Goal: Task Accomplishment & Management: Manage account settings

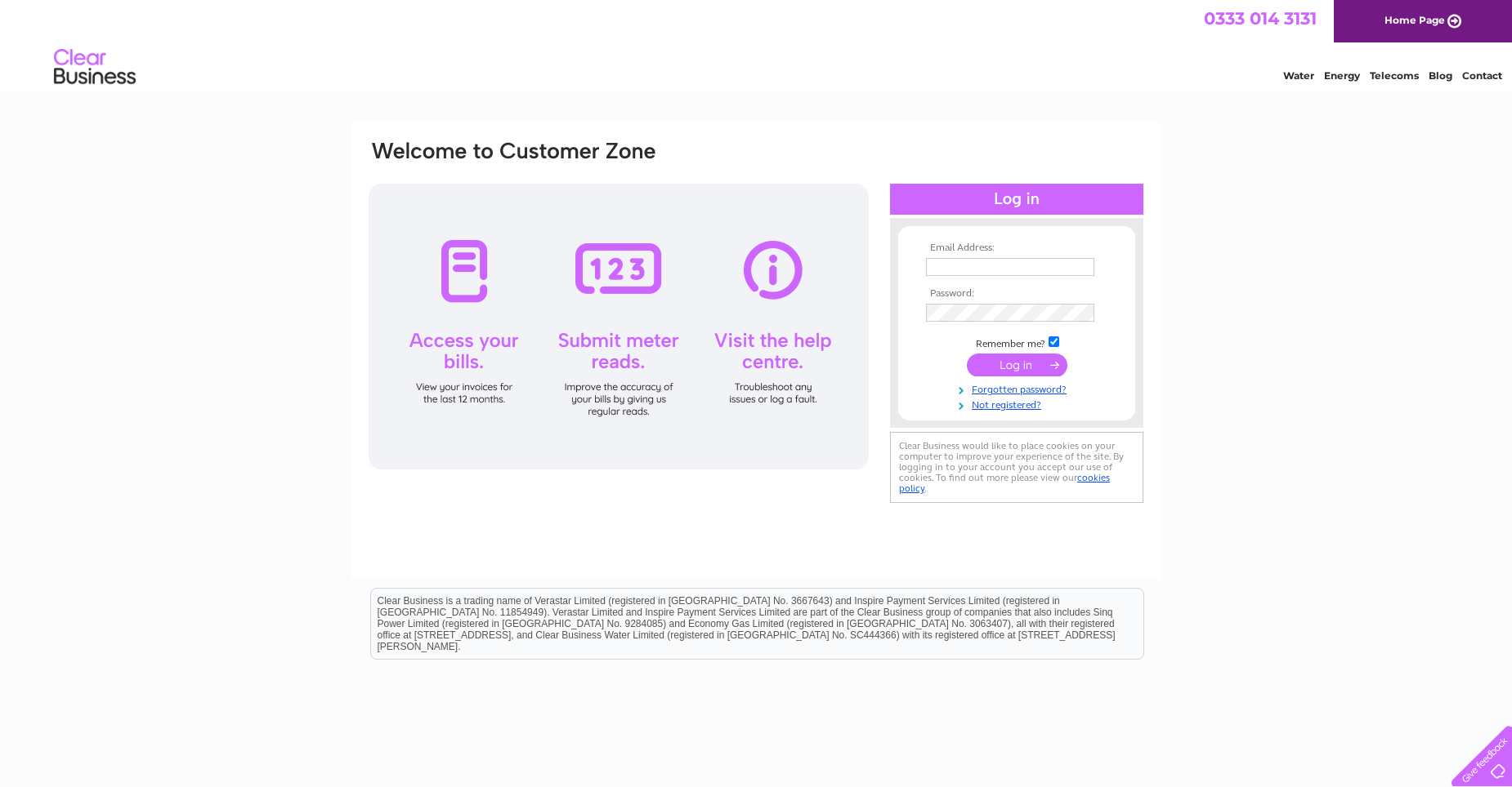
type input "[EMAIL_ADDRESS][DOMAIN_NAME]"
click at [1042, 371] on input "submit" at bounding box center [1017, 366] width 100 height 23
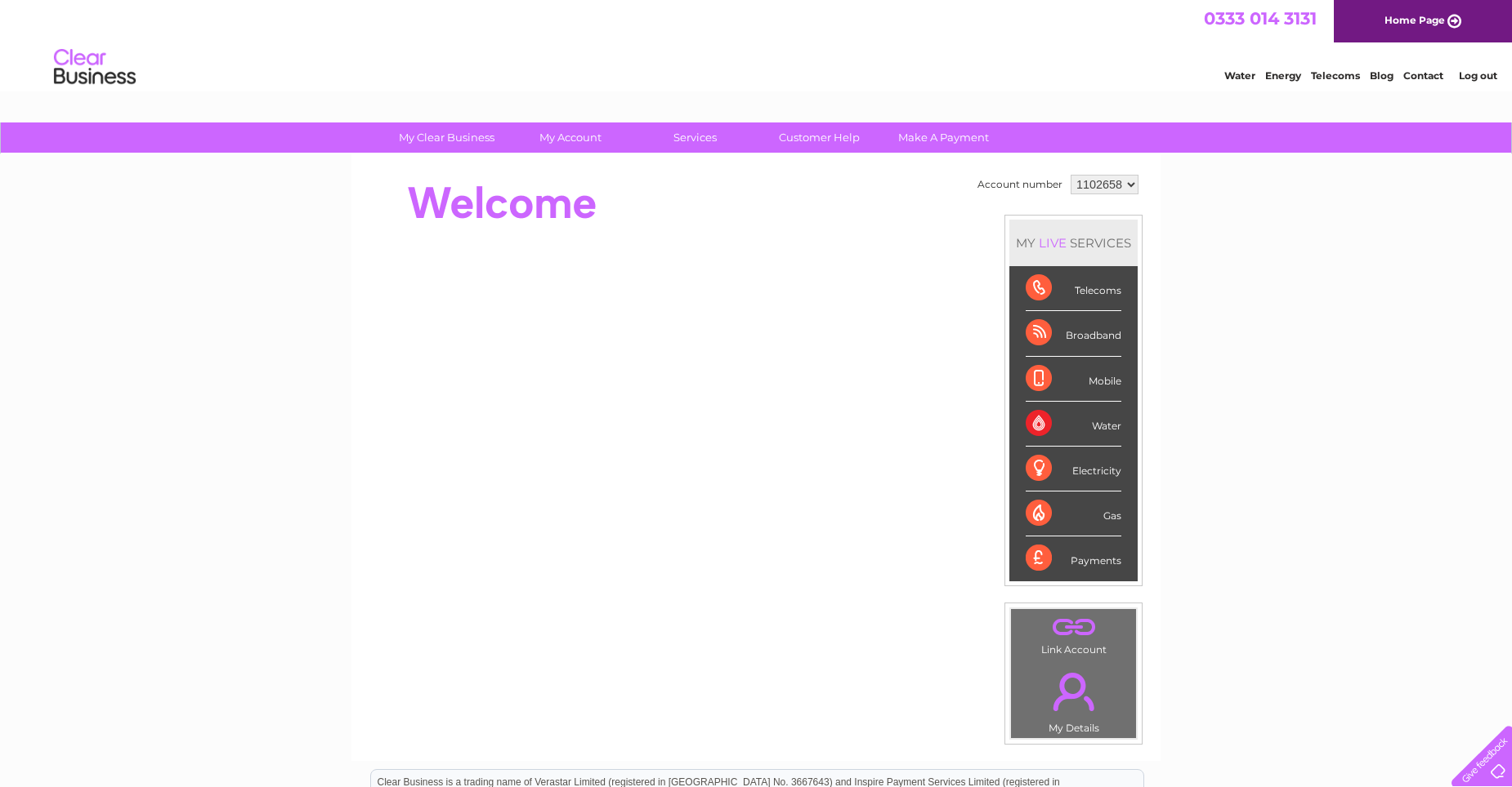
click at [1124, 178] on select "1102658 1114494" at bounding box center [1104, 184] width 68 height 19
select select "1114494"
click at [1070, 175] on select "1102658 1114494" at bounding box center [1104, 184] width 68 height 19
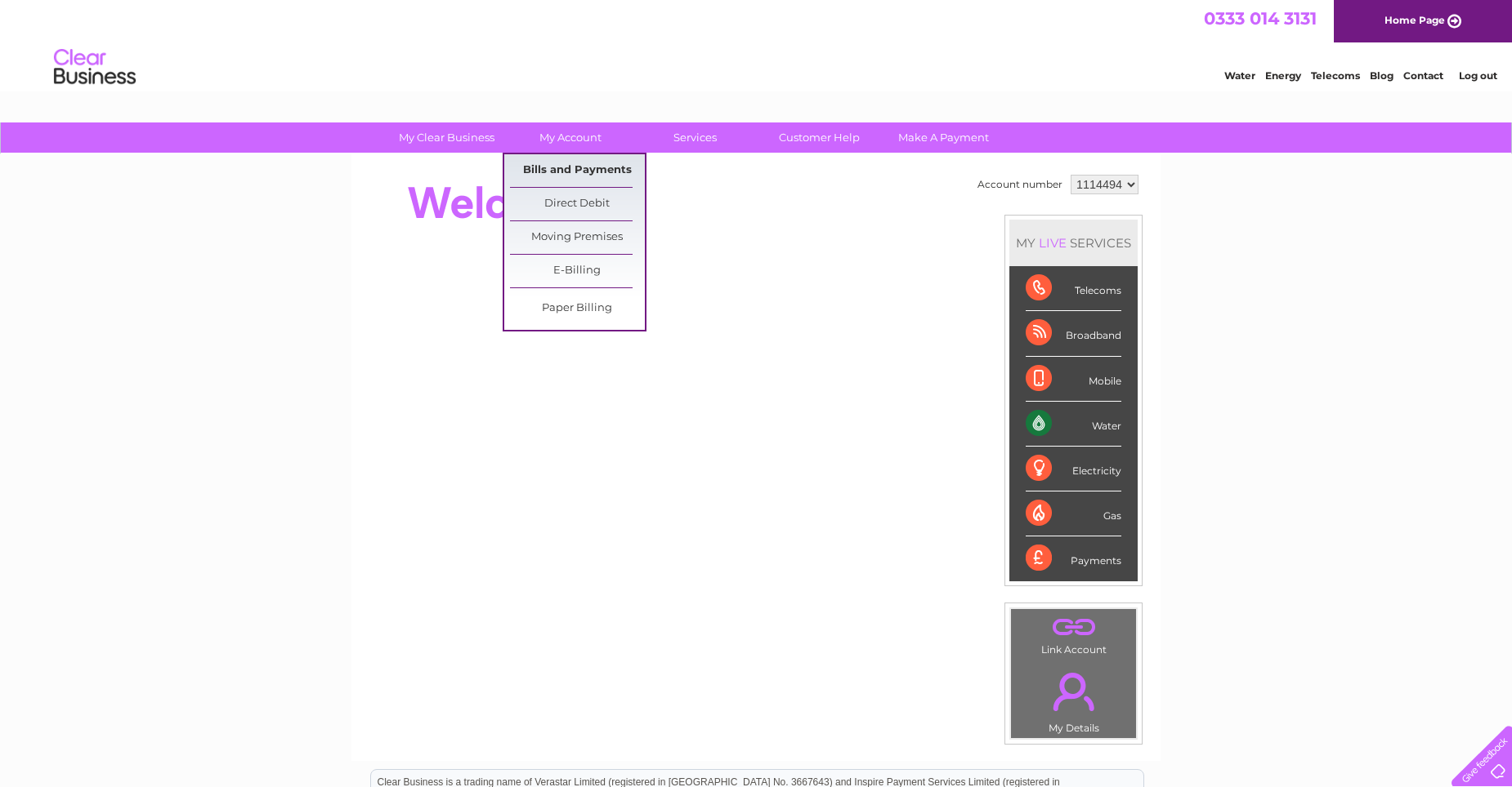
click at [582, 162] on link "Bills and Payments" at bounding box center [577, 171] width 135 height 33
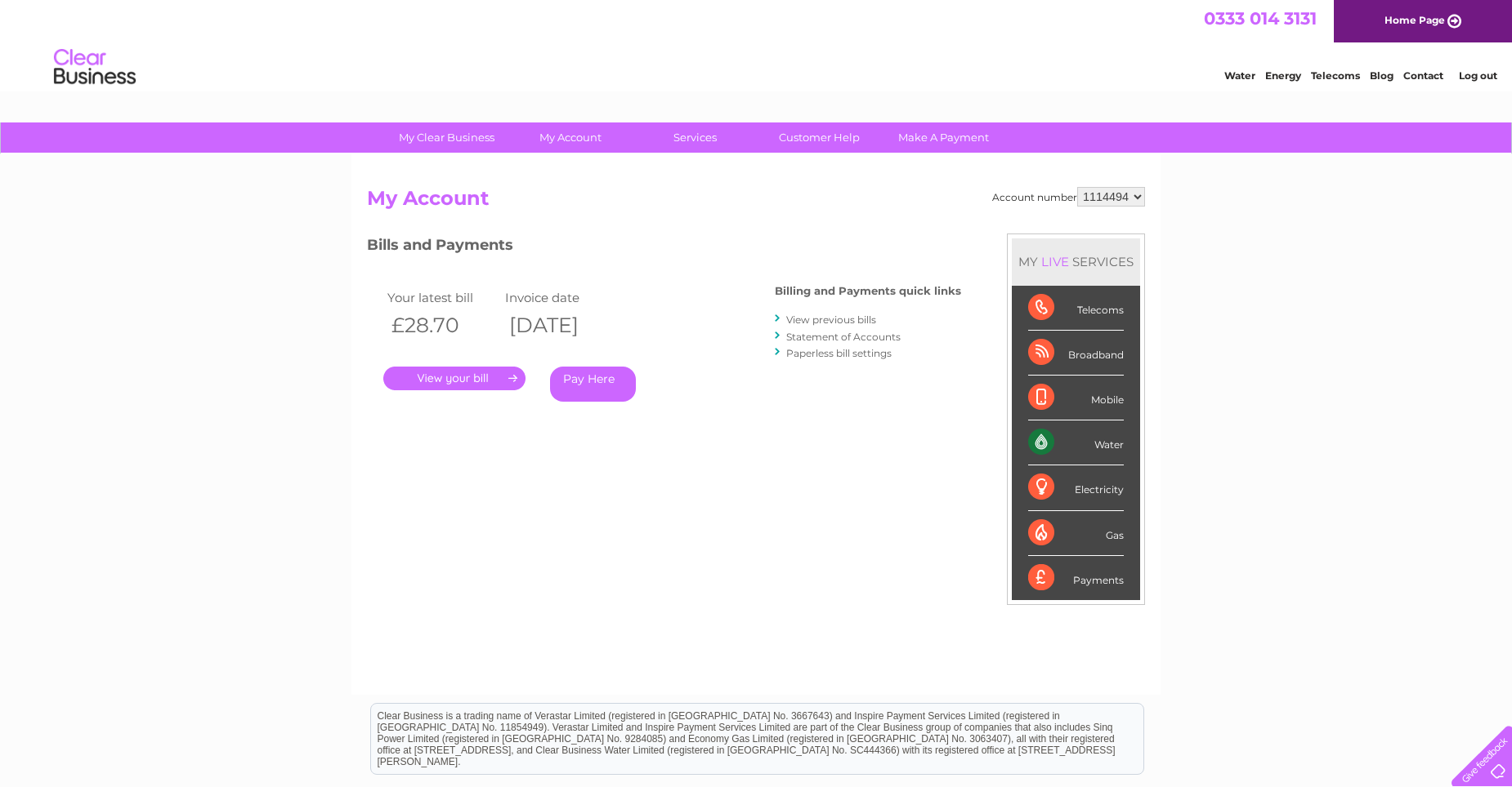
click at [884, 334] on link "Statement of Accounts" at bounding box center [843, 337] width 115 height 13
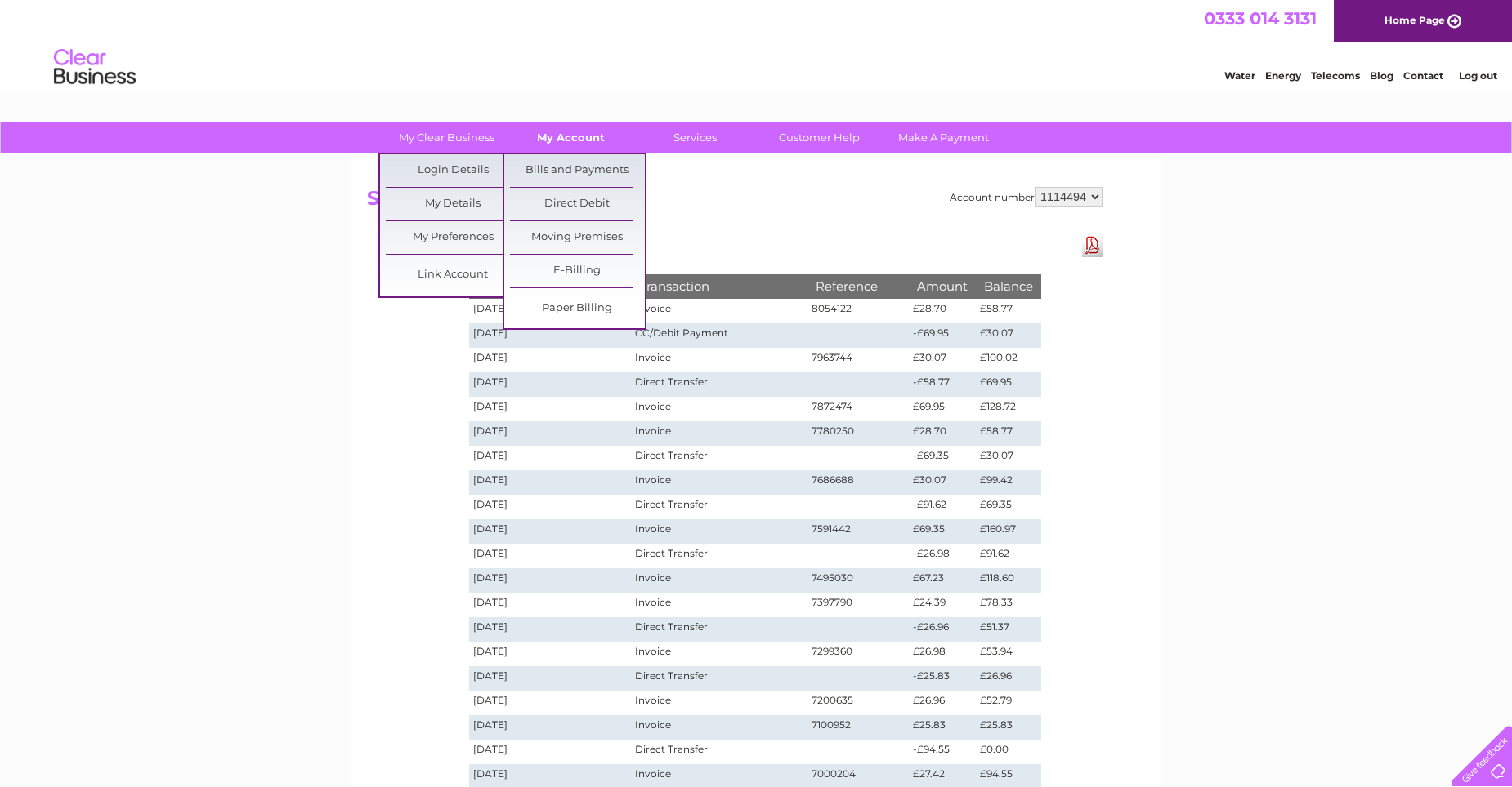
click at [568, 134] on link "My Account" at bounding box center [571, 137] width 135 height 30
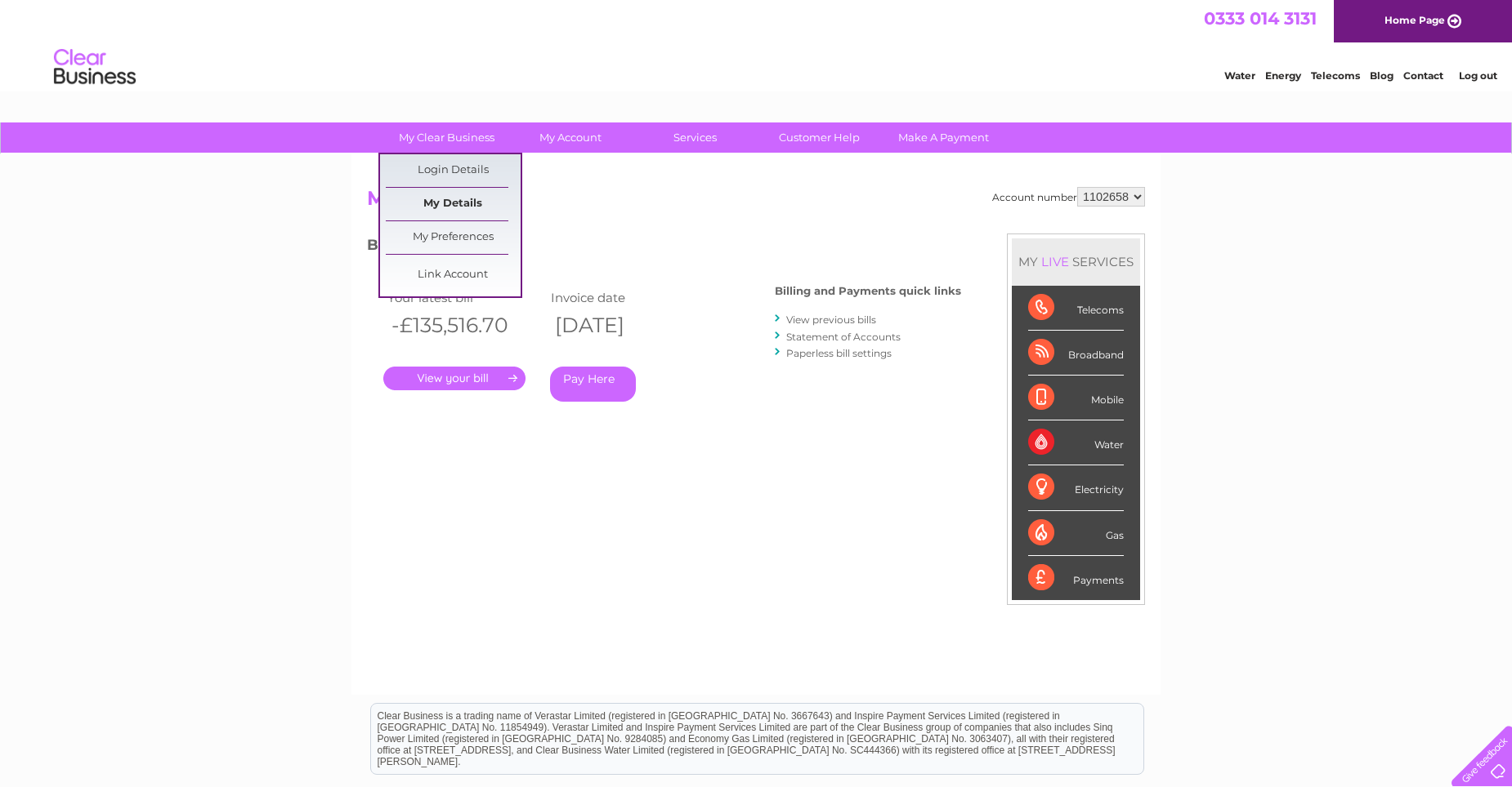
click at [450, 202] on link "My Details" at bounding box center [454, 204] width 135 height 33
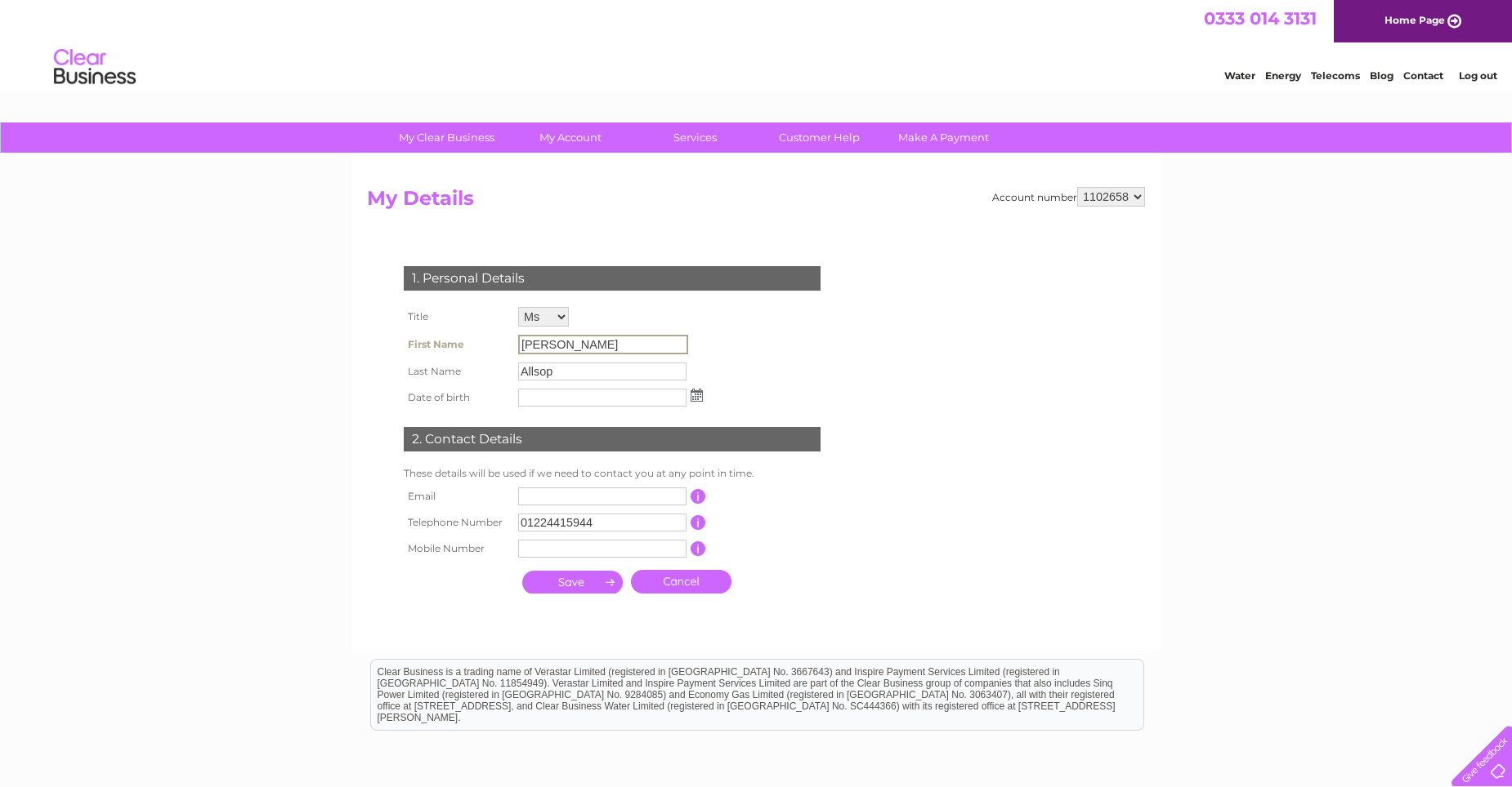
drag, startPoint x: 564, startPoint y: 344, endPoint x: 409, endPoint y: 332, distance: 155.5
click at [409, 332] on tr "First Name Fiona" at bounding box center [553, 344] width 307 height 28
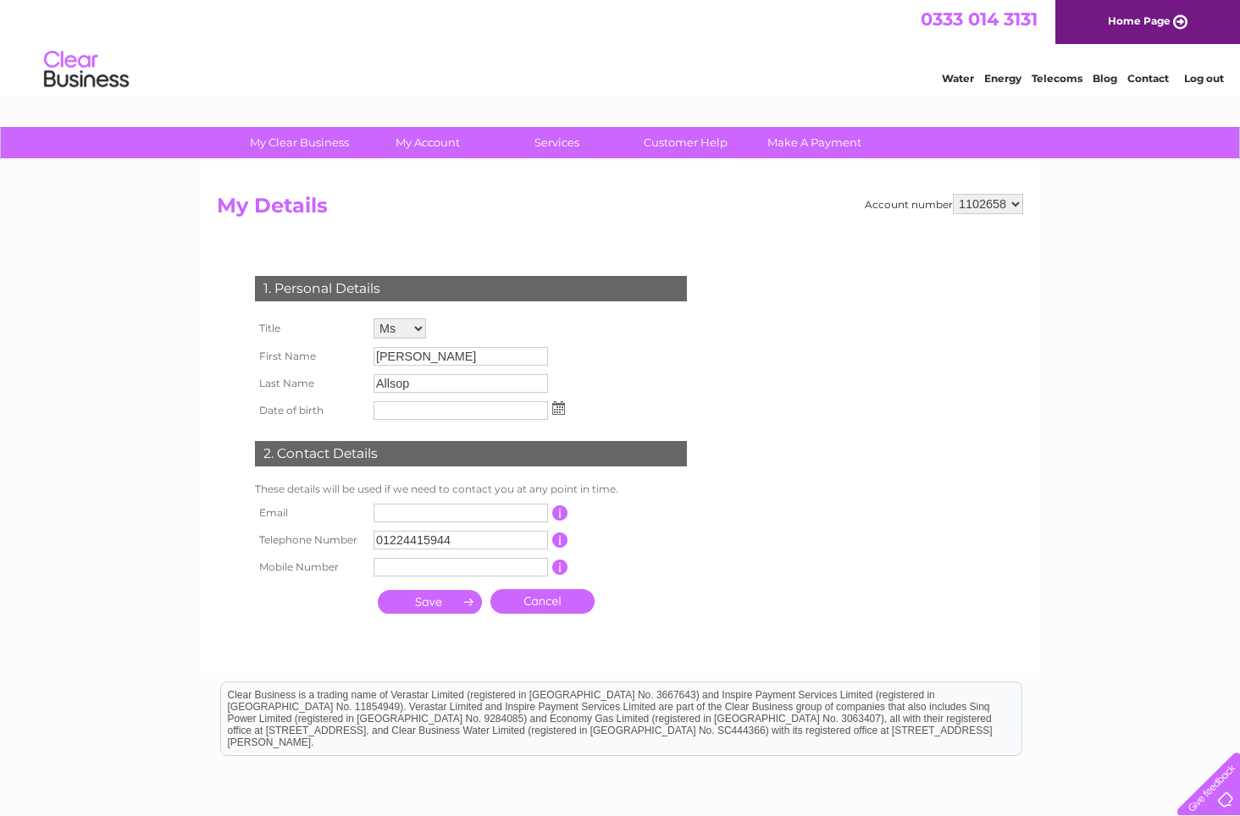
click at [666, 661] on div "Account number 1102658 1114494 My Details 1. Personal Details Title Mr Mrs Ms M…" at bounding box center [620, 416] width 838 height 513
click at [408, 513] on input "text" at bounding box center [460, 513] width 174 height 19
type input "finance@quadrantaccountants.com"
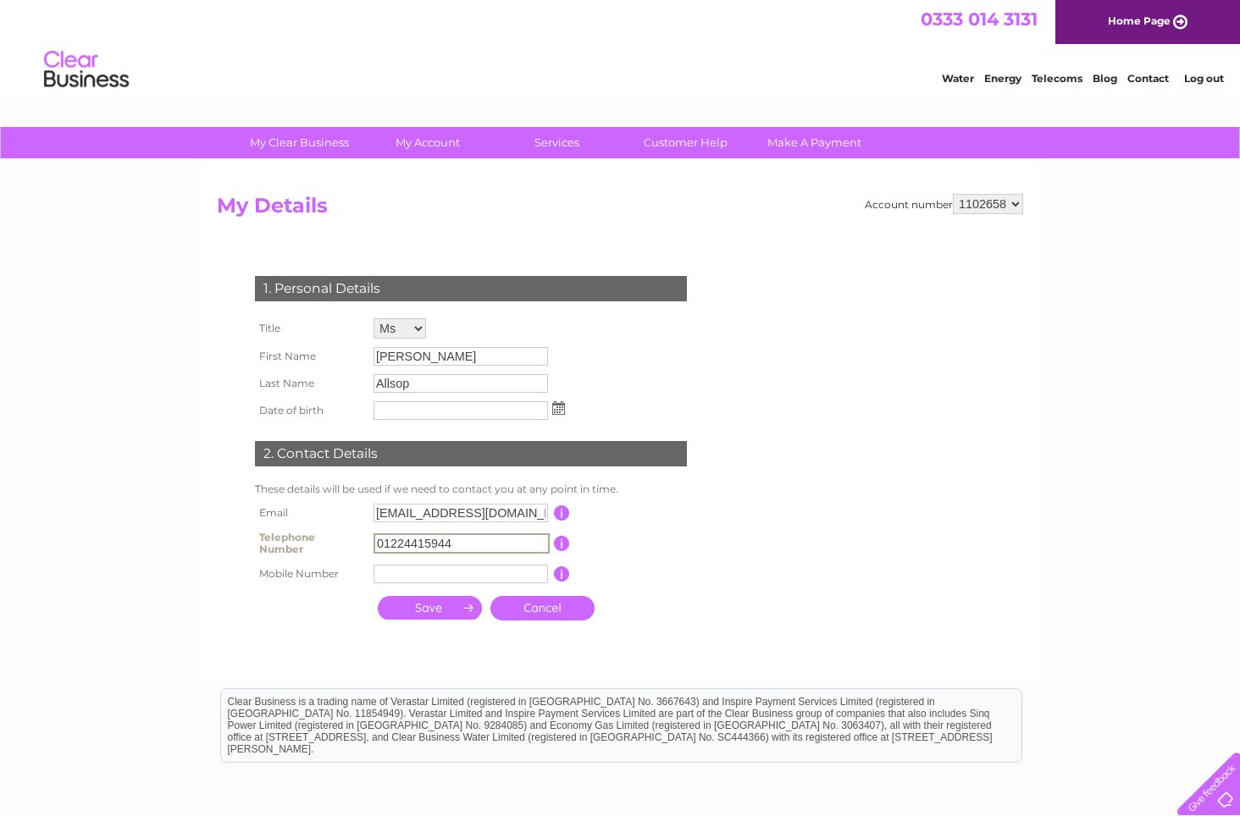
drag, startPoint x: 484, startPoint y: 541, endPoint x: 340, endPoint y: 523, distance: 144.2
click at [340, 523] on tbody "Email finance@quadrantaccountants.com This should be a valid email address Tele…" at bounding box center [478, 544] width 455 height 88
type input "07624365276"
click at [436, 607] on input "submit" at bounding box center [430, 608] width 104 height 24
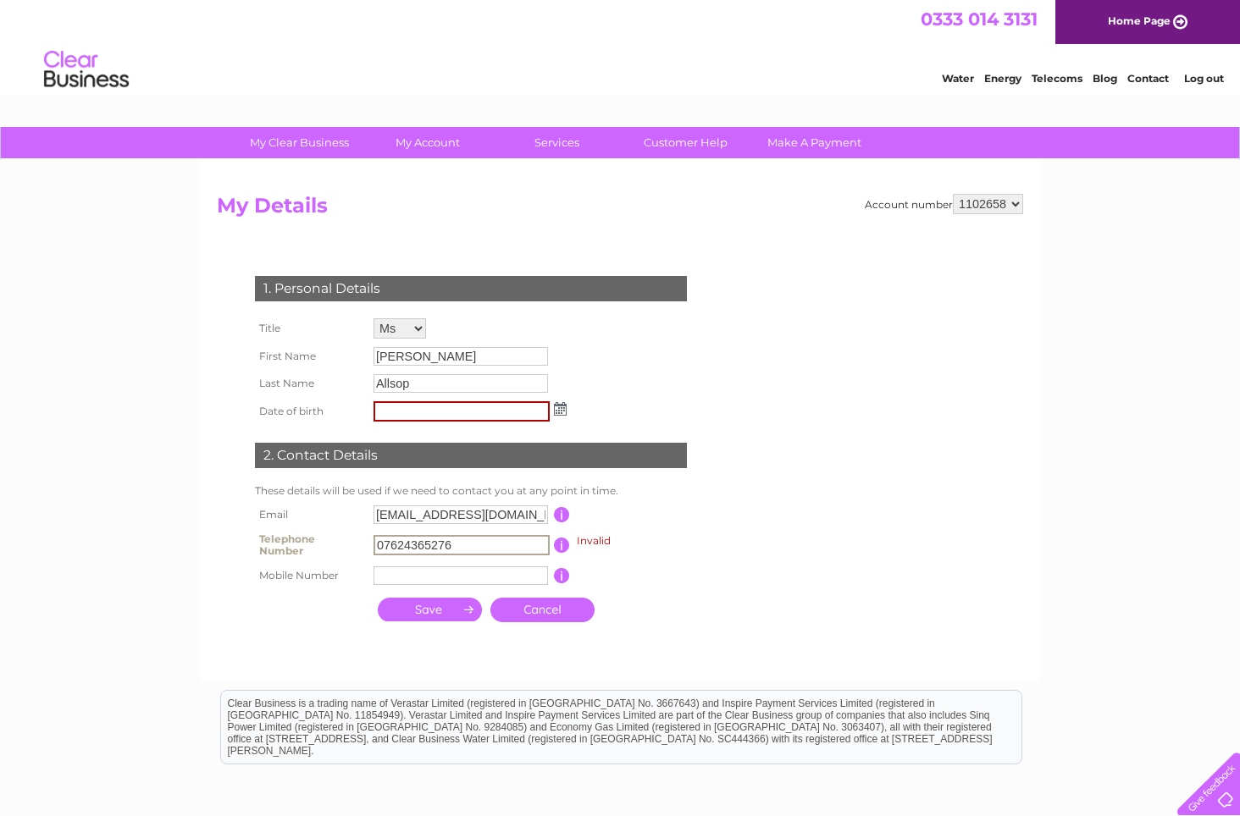
click at [412, 358] on input "Fiona" at bounding box center [460, 356] width 174 height 19
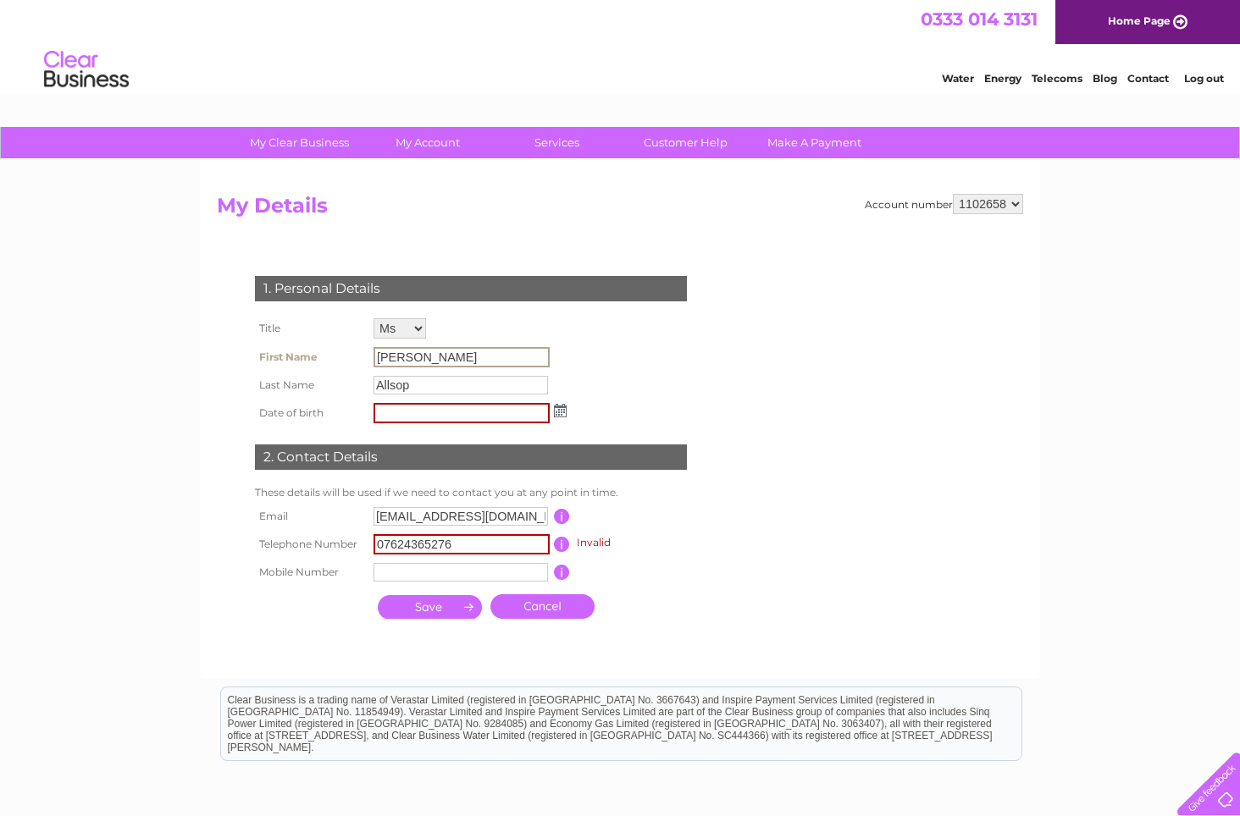
drag, startPoint x: 412, startPoint y: 358, endPoint x: 359, endPoint y: 355, distance: 52.6
click at [359, 355] on tr "First Name Fiona" at bounding box center [411, 357] width 320 height 29
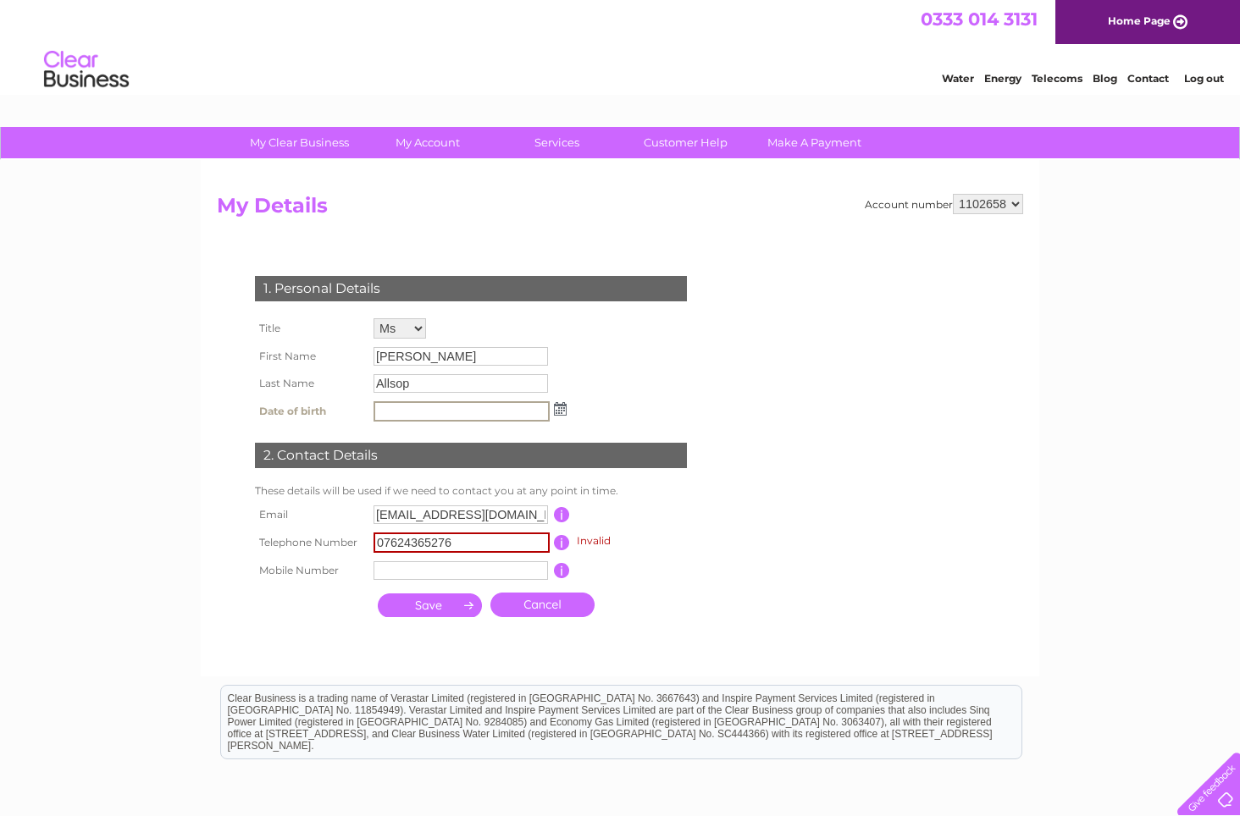
click at [482, 408] on input "text" at bounding box center [461, 411] width 176 height 20
click at [556, 408] on img at bounding box center [560, 409] width 13 height 14
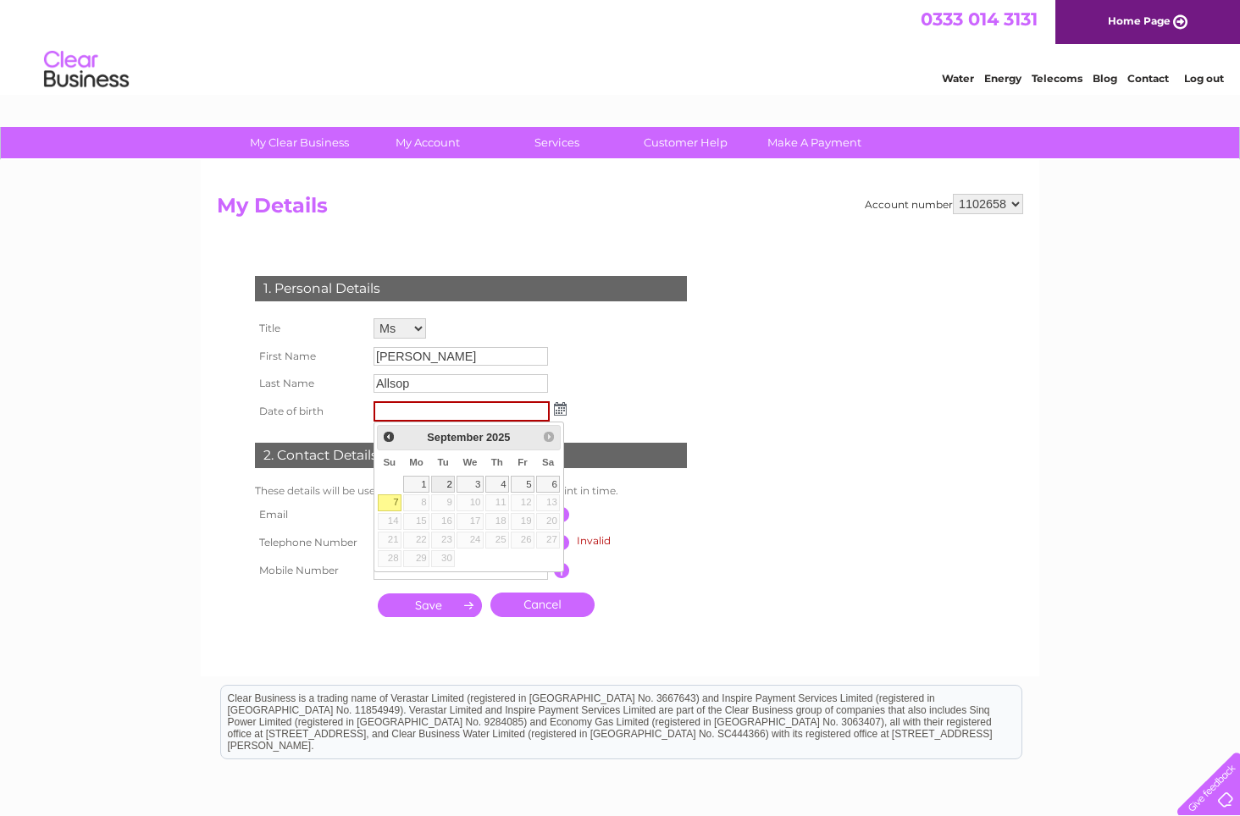
click at [444, 484] on link "2" at bounding box center [443, 484] width 24 height 17
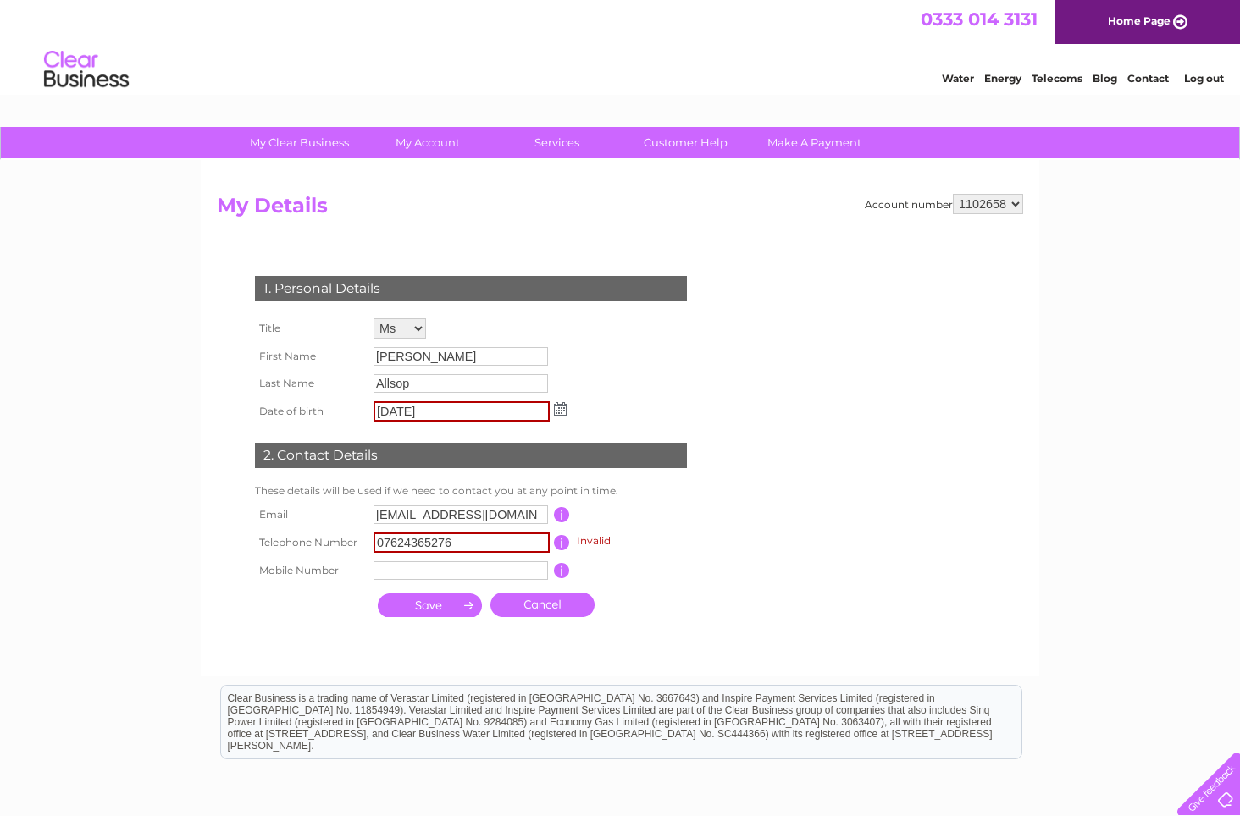
click at [467, 413] on input "[DATE]" at bounding box center [461, 411] width 176 height 20
type input "02/09/1972"
click at [448, 606] on input "submit" at bounding box center [430, 606] width 104 height 24
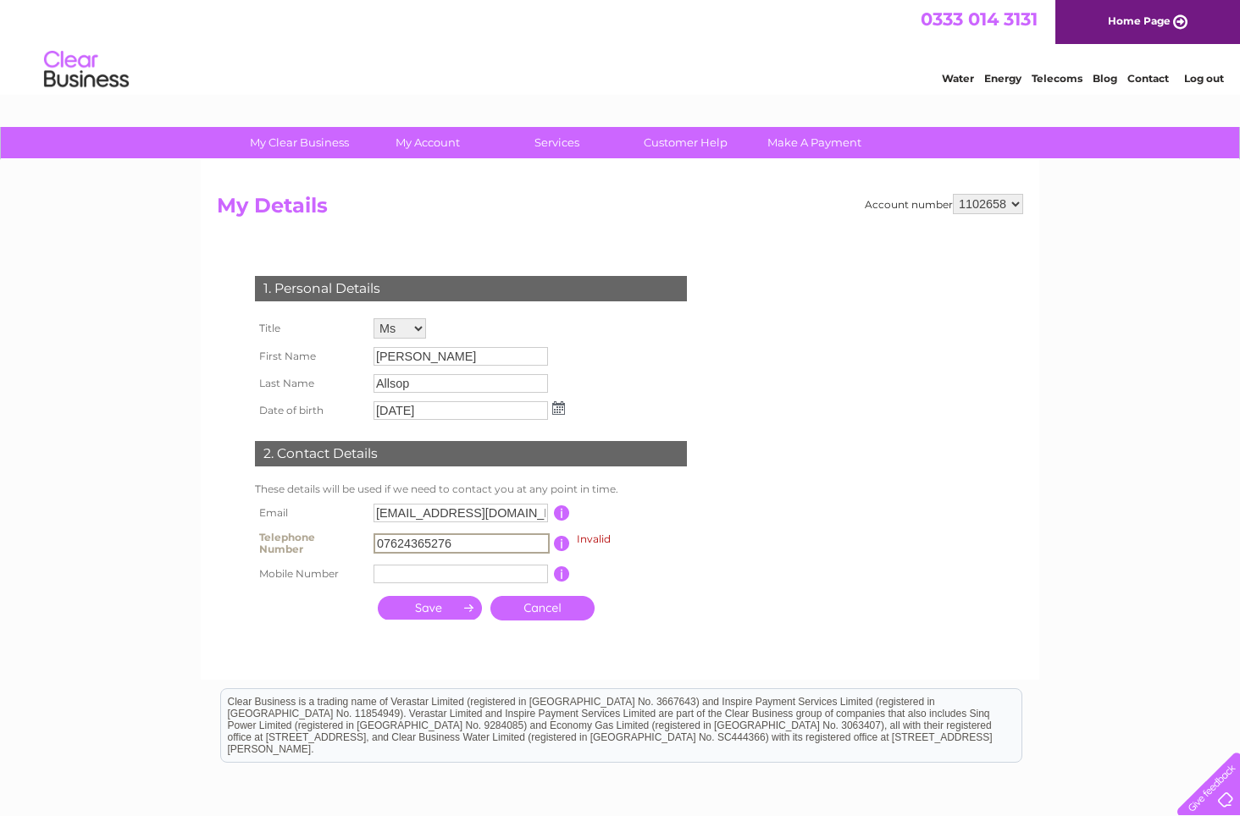
click at [541, 611] on link "Cancel" at bounding box center [542, 608] width 104 height 25
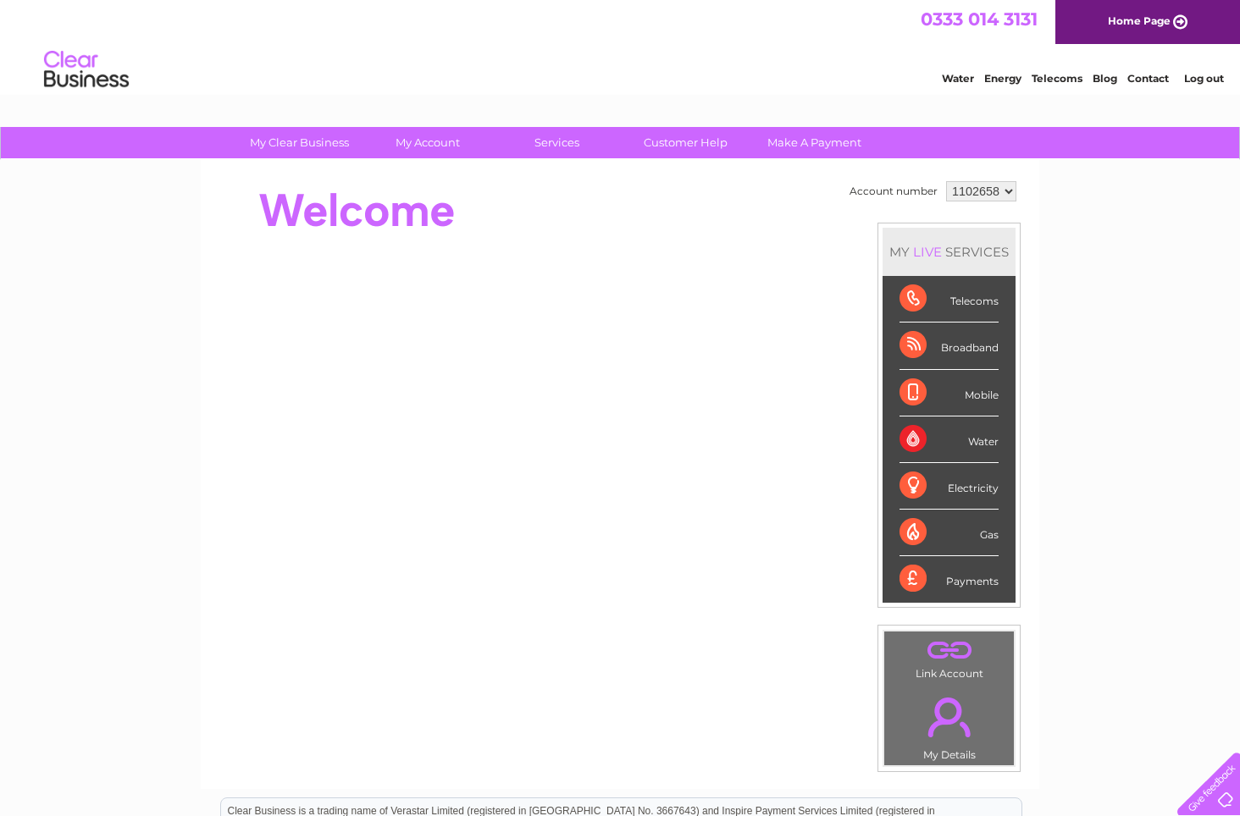
click at [1009, 191] on select "1102658 1114494" at bounding box center [981, 191] width 70 height 20
select select "1114494"
click at [946, 181] on select "1102658 1114494" at bounding box center [981, 191] width 70 height 20
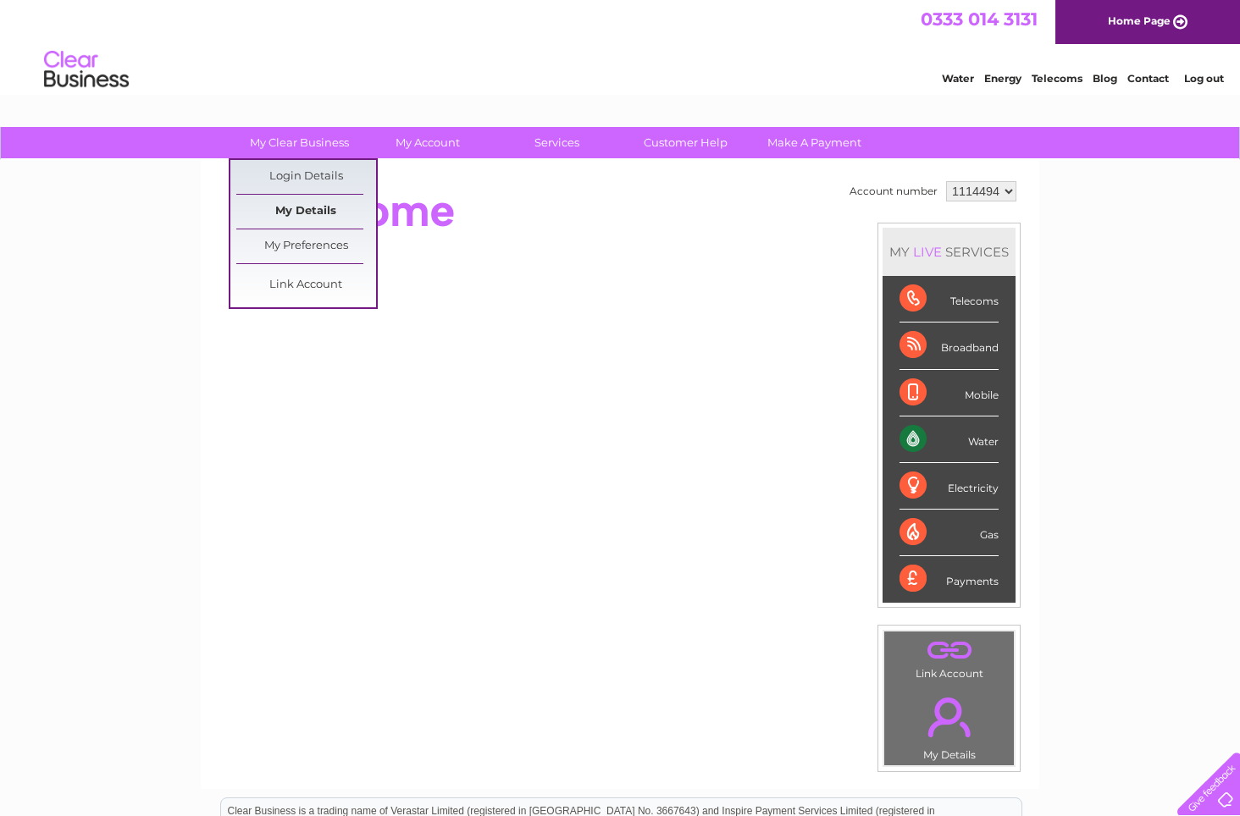
click at [306, 213] on link "My Details" at bounding box center [306, 212] width 140 height 34
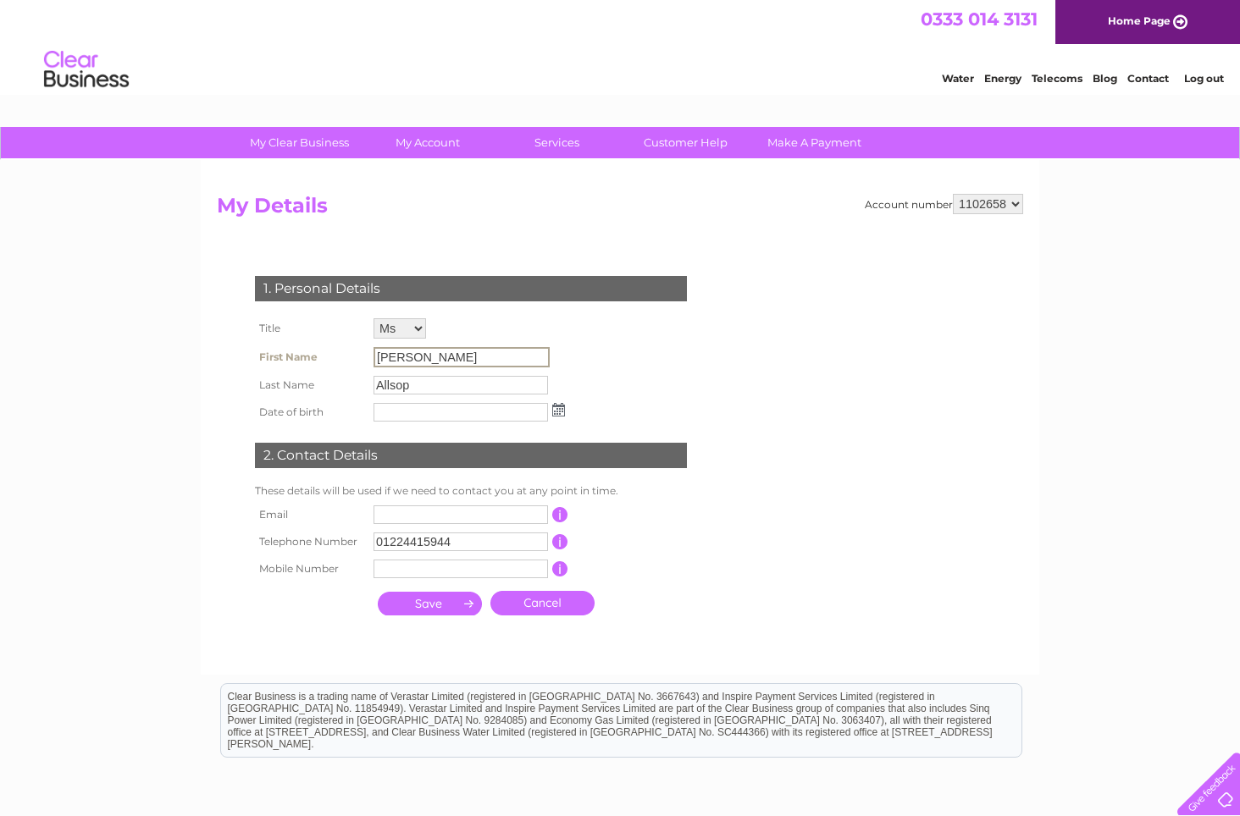
drag, startPoint x: 422, startPoint y: 363, endPoint x: 354, endPoint y: 354, distance: 68.4
click at [354, 354] on tr "First Name Fiona" at bounding box center [410, 357] width 318 height 29
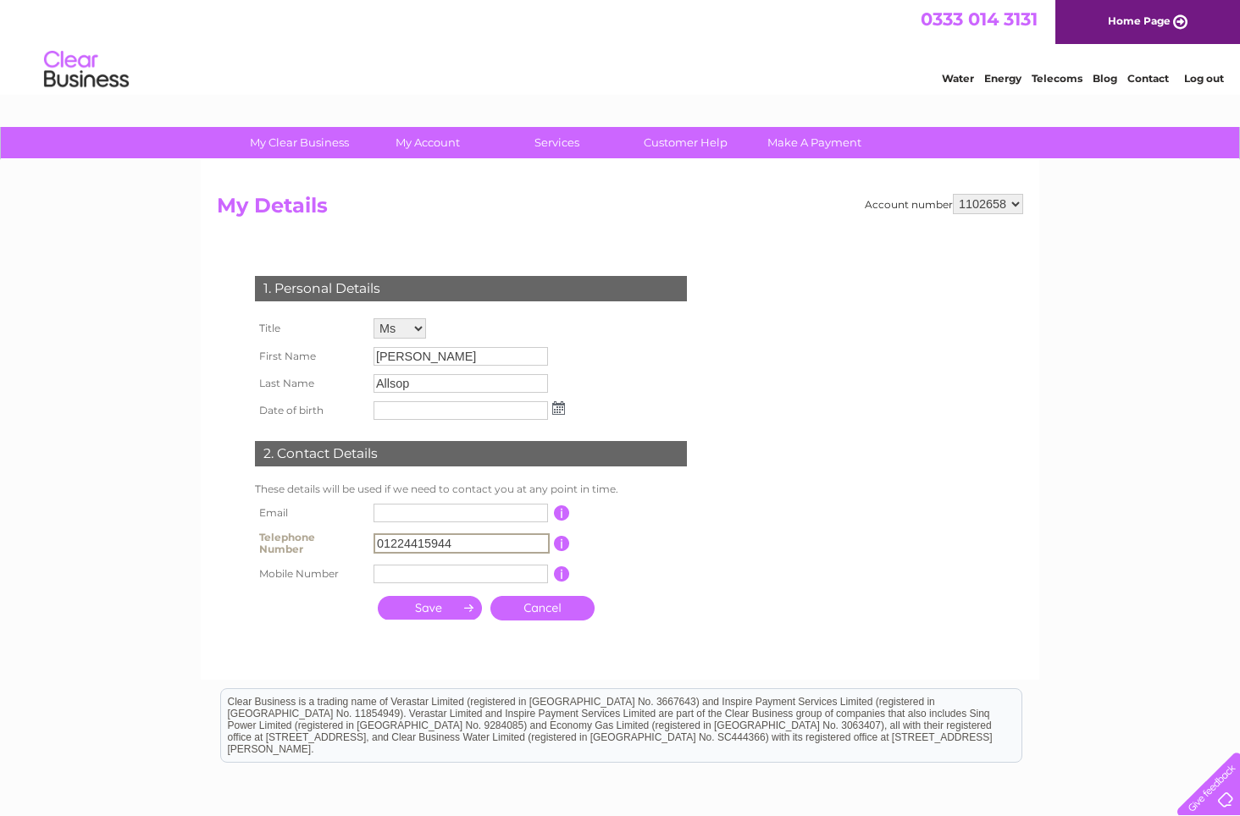
drag, startPoint x: 467, startPoint y: 539, endPoint x: 304, endPoint y: 533, distance: 163.5
click at [306, 534] on tr "Telephone Number 01224415944 This should be a valid landline telephone number s…" at bounding box center [478, 544] width 455 height 34
type input "07624365276"
type input "finance@quadrantaccountants.com"
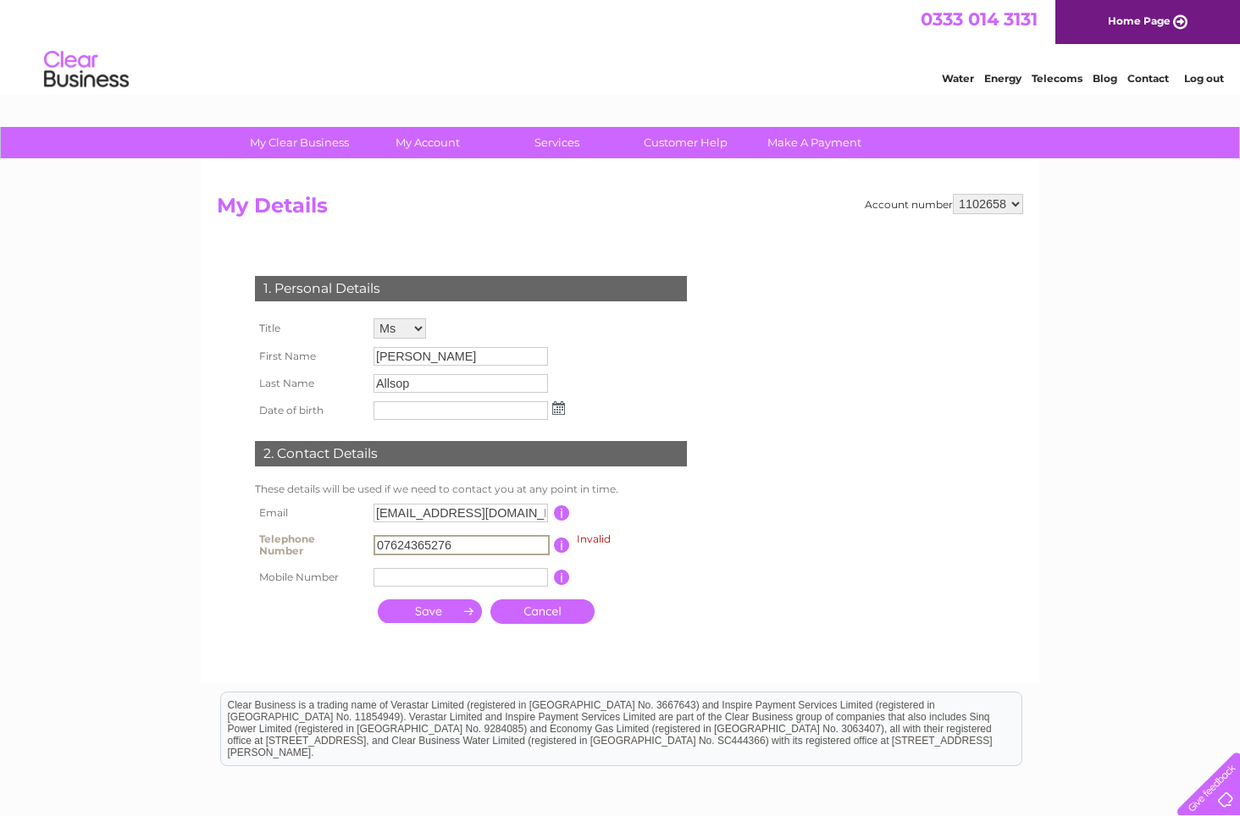
drag, startPoint x: 396, startPoint y: 541, endPoint x: 314, endPoint y: 537, distance: 82.3
click at [314, 537] on tr "Telephone Number 07624365276 Invalid This should be a valid landline telephone …" at bounding box center [478, 545] width 455 height 37
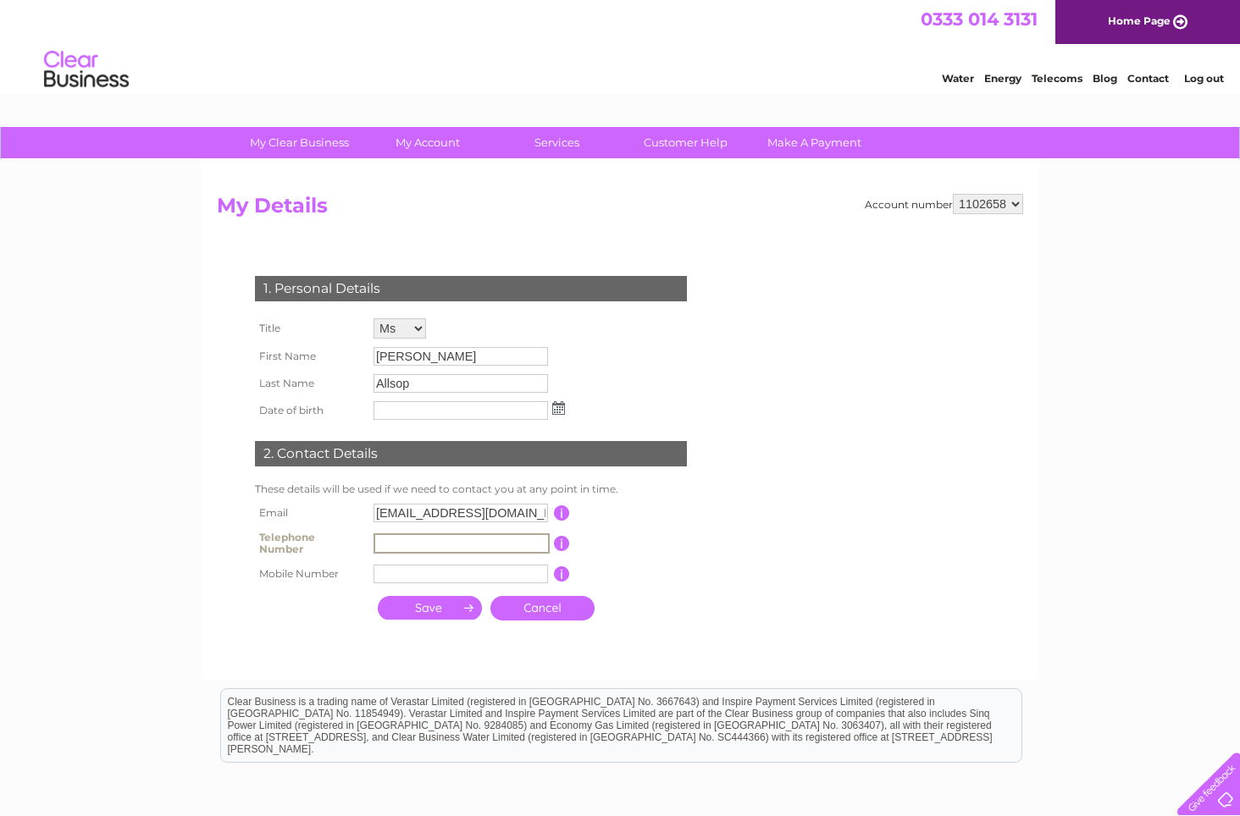
click at [397, 573] on input "text" at bounding box center [460, 574] width 174 height 19
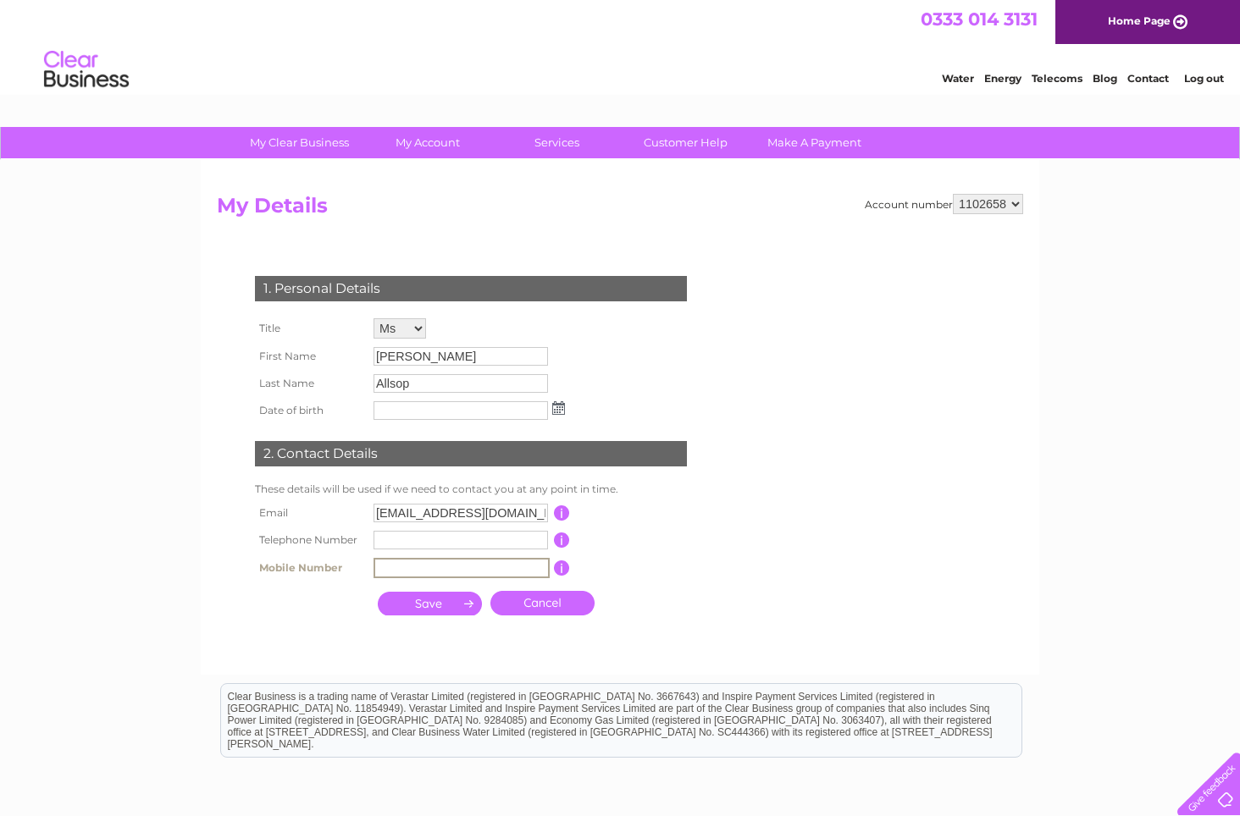
click at [246, 620] on div "1. Personal Details Title Mr Mrs Ms Miss Dr Rev Prof Other First Name Fiona Las…" at bounding box center [474, 441] width 515 height 365
click at [403, 572] on input "text" at bounding box center [460, 567] width 174 height 19
type input "07624365276"
click at [434, 607] on input "submit" at bounding box center [430, 604] width 104 height 24
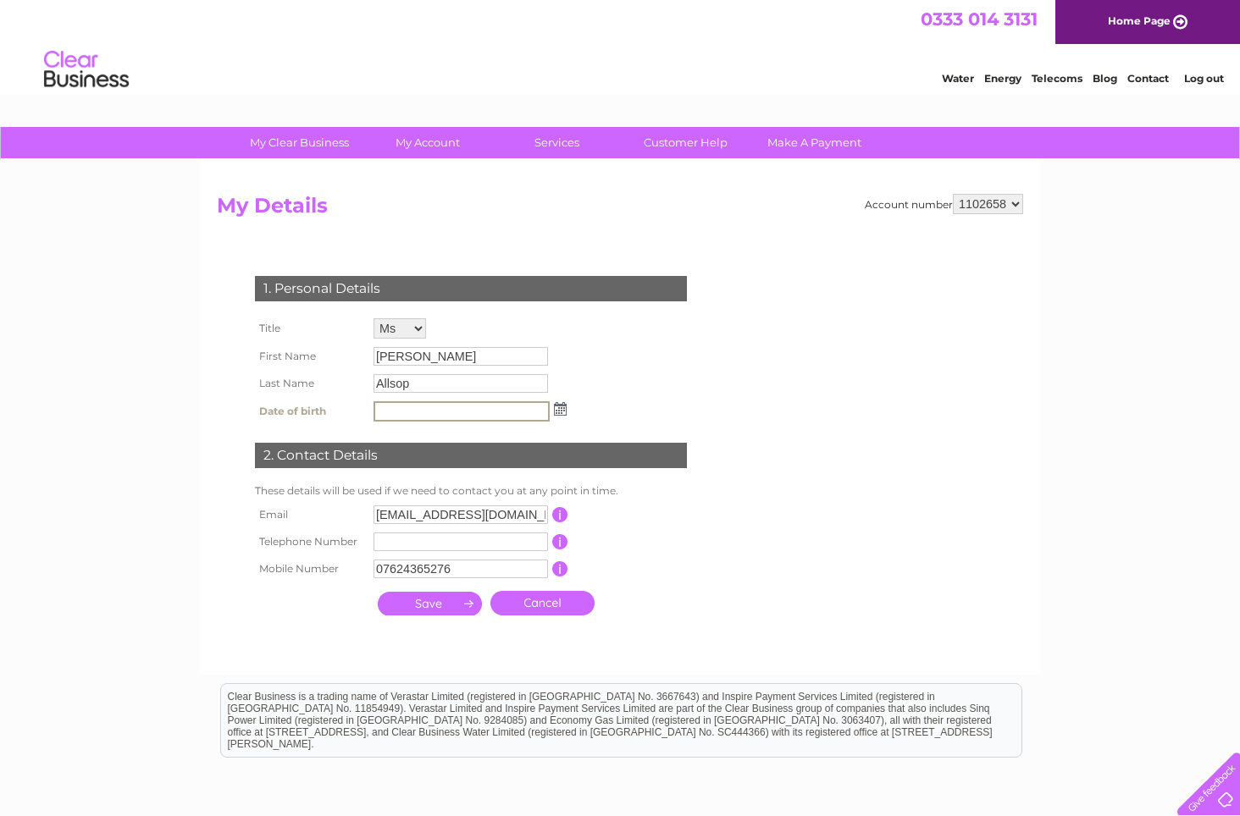
click at [398, 410] on input "text" at bounding box center [461, 411] width 176 height 20
type input "02/09/1972"
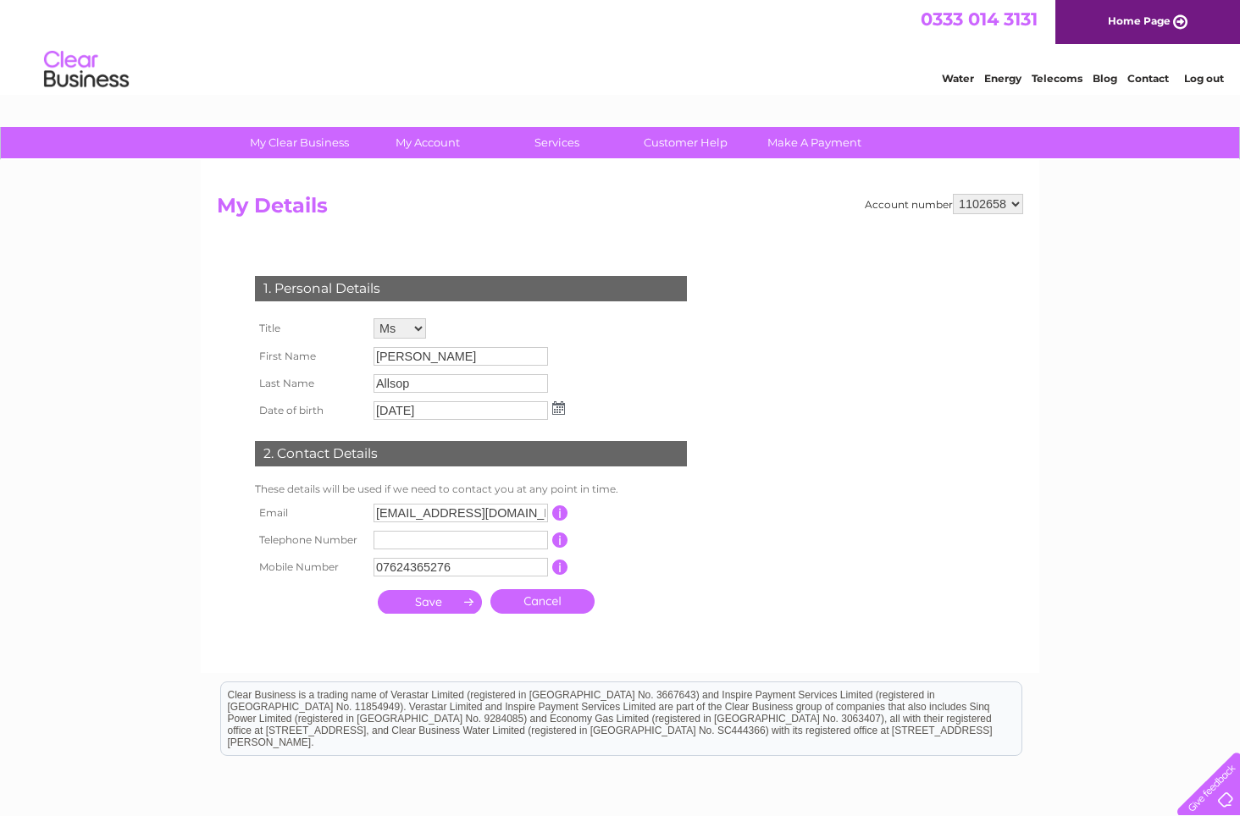
click at [450, 599] on input "submit" at bounding box center [430, 602] width 104 height 24
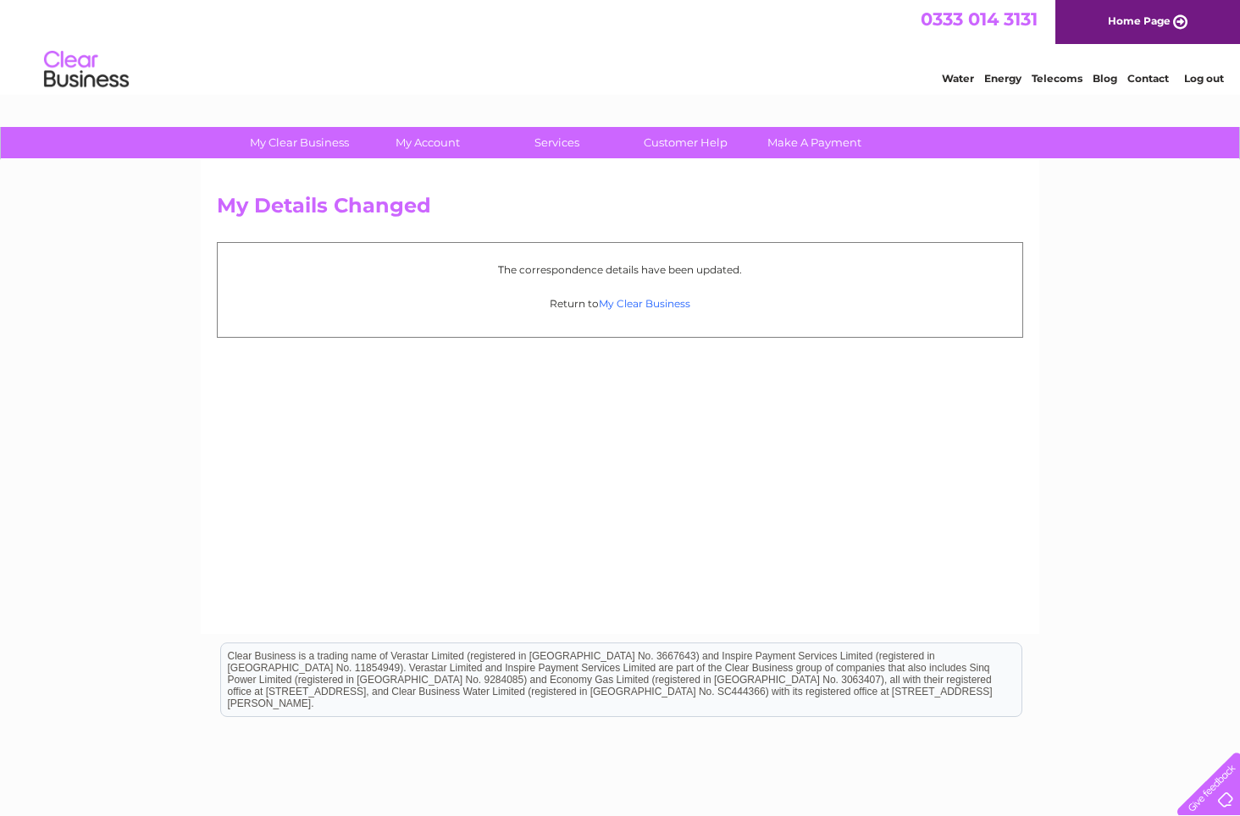
click at [631, 305] on link "My Clear Business" at bounding box center [644, 303] width 91 height 13
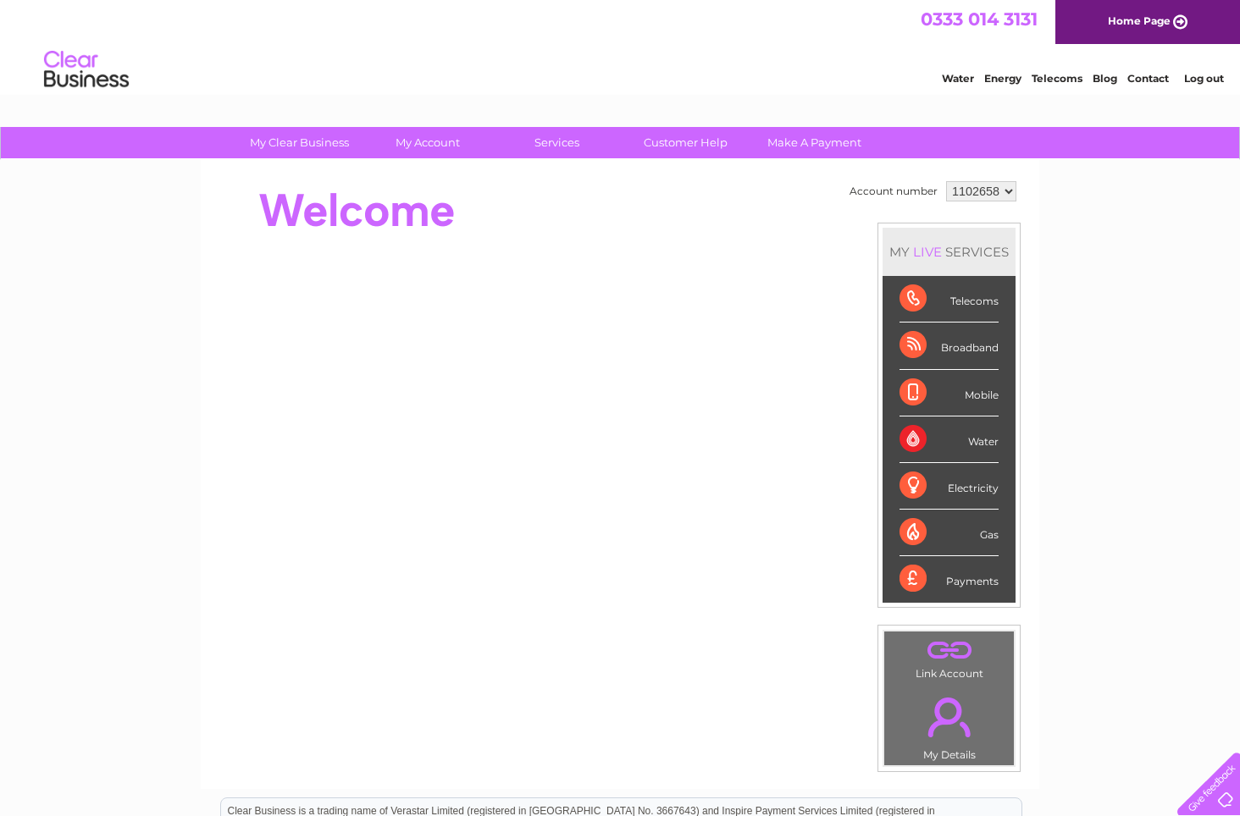
click at [1004, 188] on select "1102658 1114494" at bounding box center [981, 191] width 70 height 20
click at [946, 181] on select "1102658 1114494" at bounding box center [981, 191] width 70 height 20
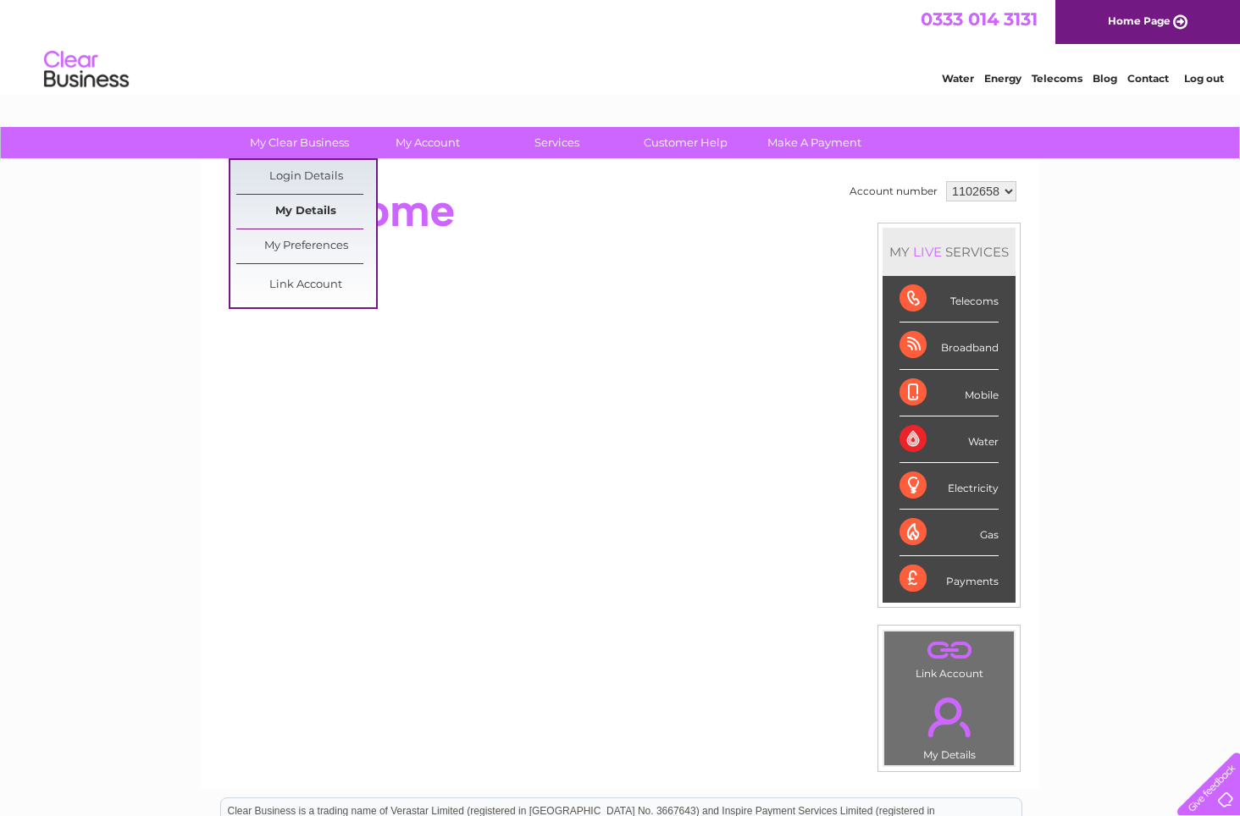
click at [302, 212] on link "My Details" at bounding box center [306, 212] width 140 height 34
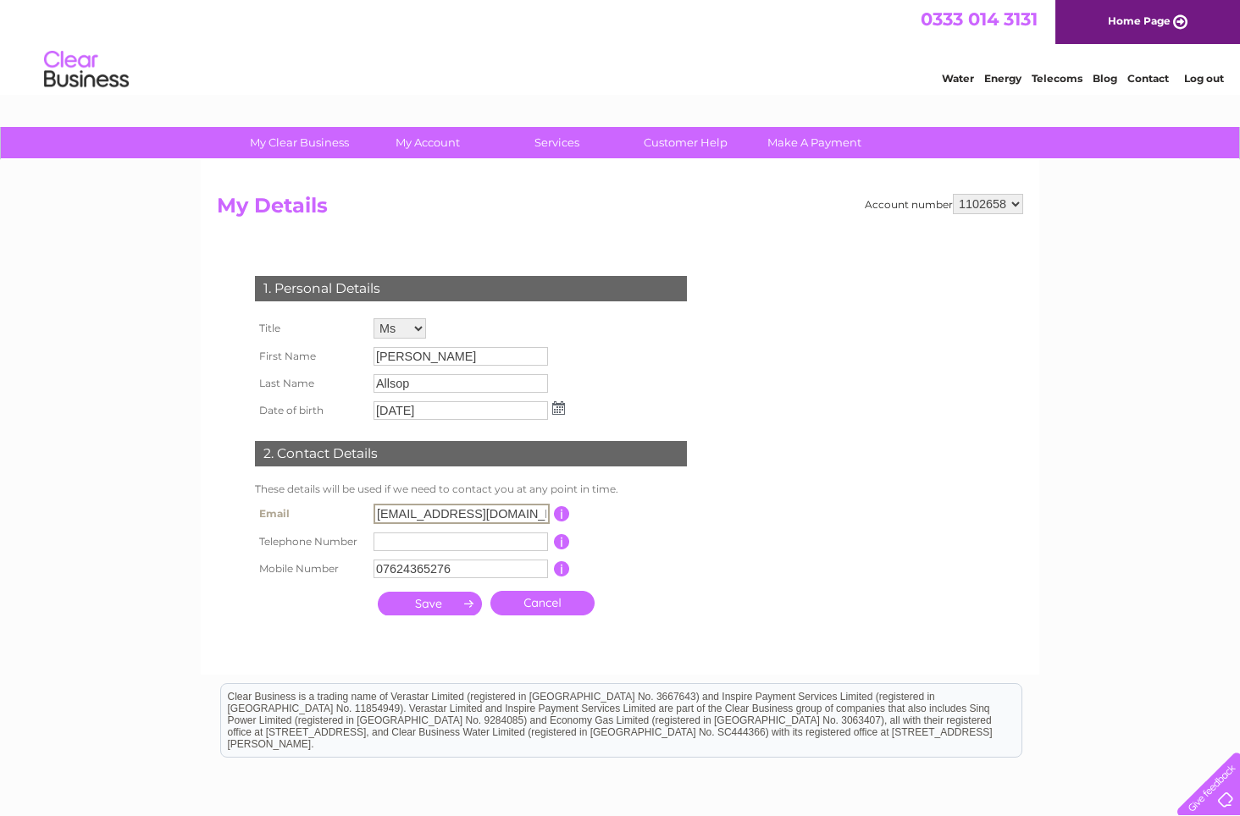
drag, startPoint x: 545, startPoint y: 513, endPoint x: 182, endPoint y: 477, distance: 364.3
click at [185, 477] on div "My Clear Business Login Details My Details My Preferences Link Account My Accou…" at bounding box center [620, 546] width 1240 height 838
type input "com"
drag, startPoint x: 397, startPoint y: 513, endPoint x: 322, endPoint y: 506, distance: 75.8
click at [322, 506] on tr "Email com This should be a valid email address" at bounding box center [478, 514] width 455 height 29
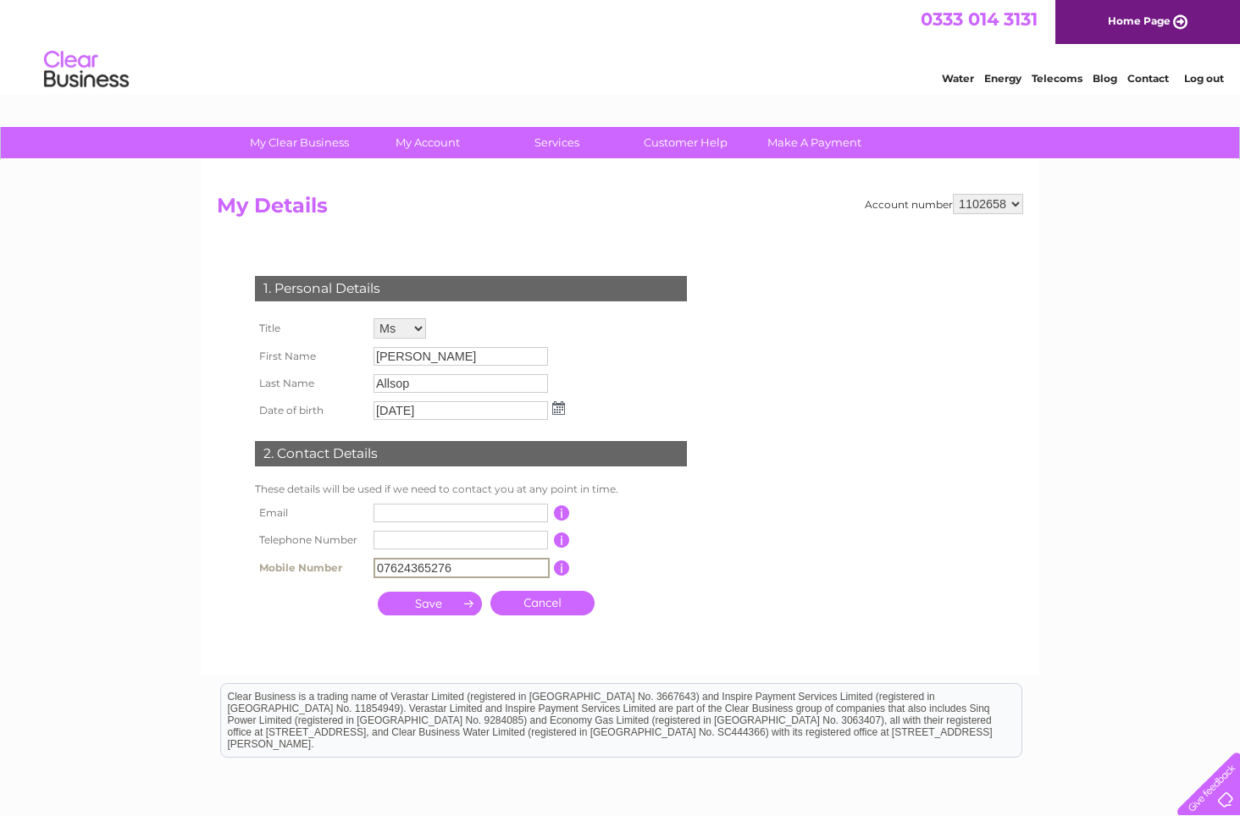
drag, startPoint x: 449, startPoint y: 572, endPoint x: 315, endPoint y: 551, distance: 135.3
click at [318, 553] on tbody "Email This should be a valid email address Telephone Number This should be a va…" at bounding box center [478, 541] width 455 height 83
click at [444, 600] on input "submit" at bounding box center [430, 602] width 104 height 24
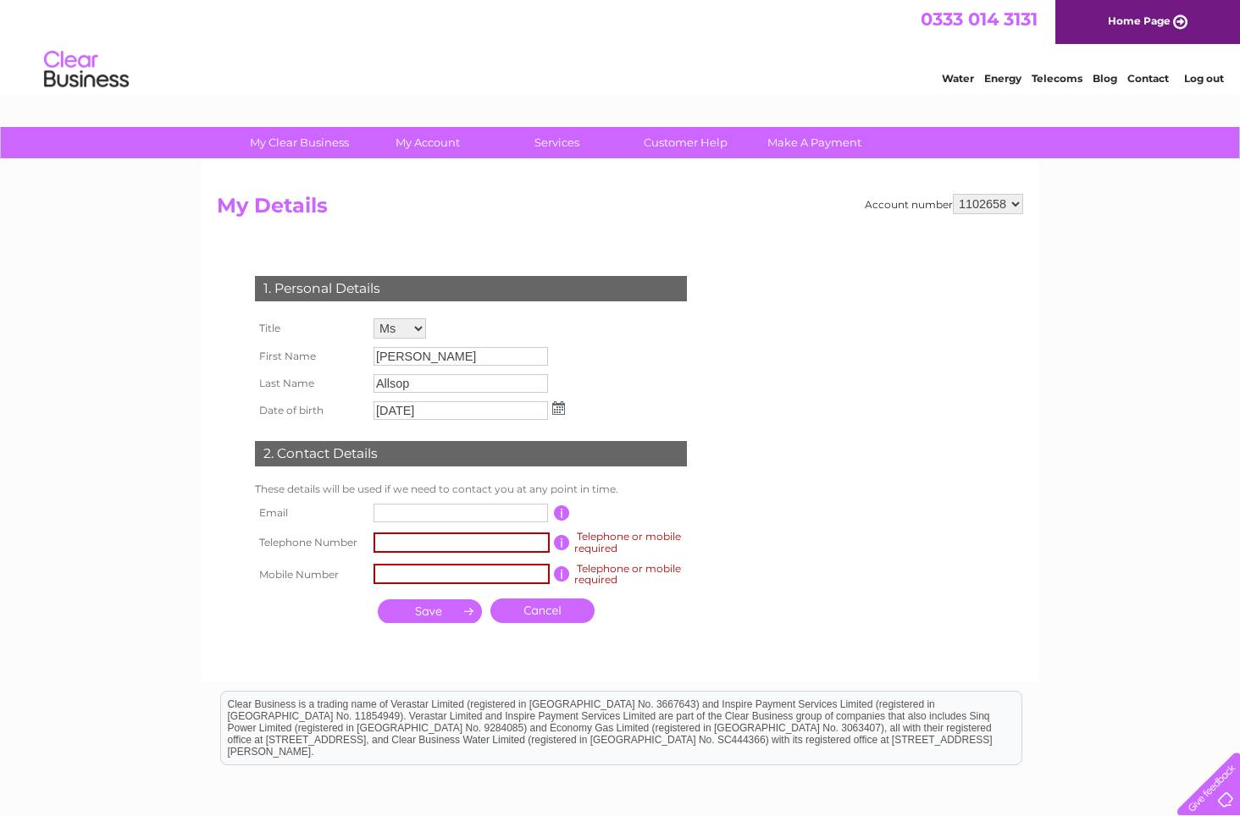
click at [395, 539] on input "text" at bounding box center [461, 543] width 176 height 20
type input "01624631723"
click at [438, 579] on input "text" at bounding box center [461, 574] width 176 height 20
drag, startPoint x: 412, startPoint y: 542, endPoint x: 423, endPoint y: 539, distance: 11.3
click at [412, 542] on input "01624631723" at bounding box center [461, 543] width 176 height 20
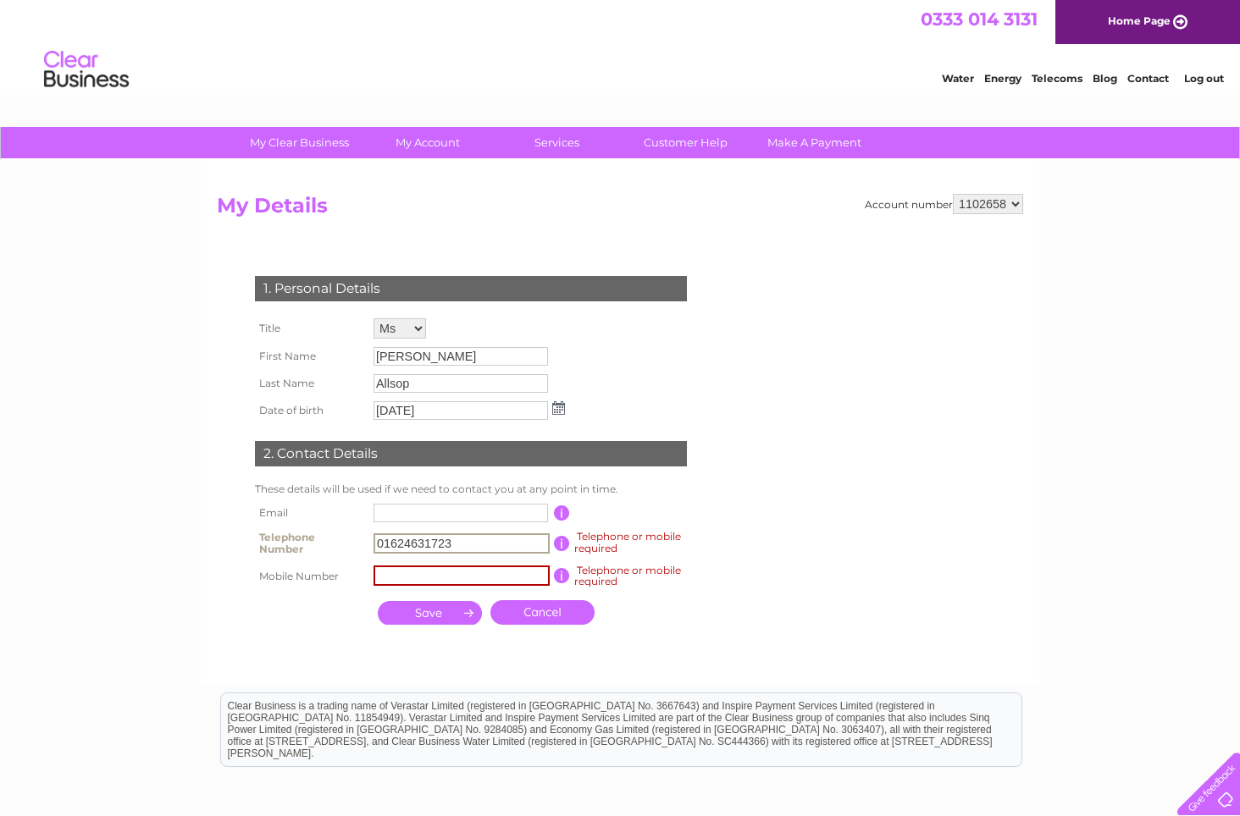
drag, startPoint x: 473, startPoint y: 542, endPoint x: 308, endPoint y: 529, distance: 165.6
click at [308, 529] on tr "Telephone Number 01624631723 Telephone or mobile required This should be a vali…" at bounding box center [478, 544] width 455 height 34
click at [426, 573] on input "text" at bounding box center [461, 576] width 176 height 20
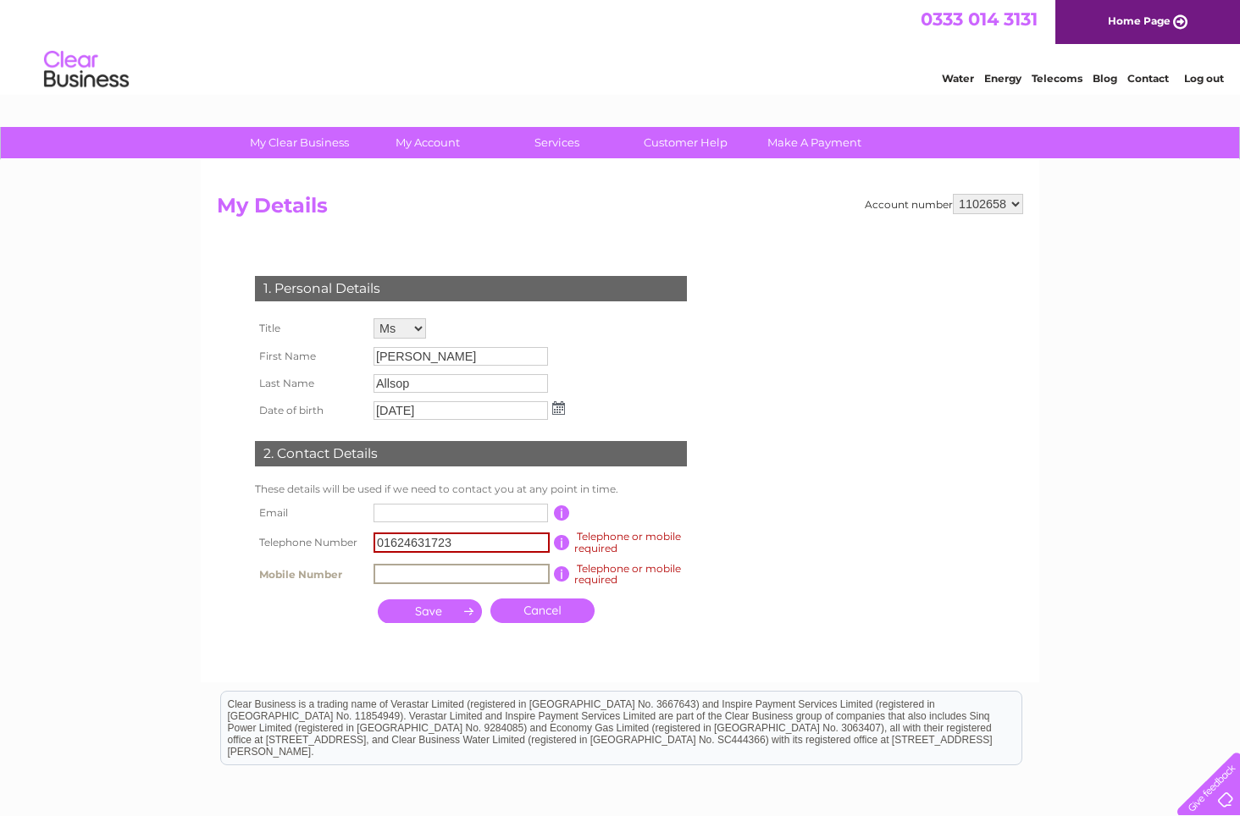
paste input "0"
click at [401, 572] on input "text" at bounding box center [461, 574] width 176 height 20
type input "01624631723"
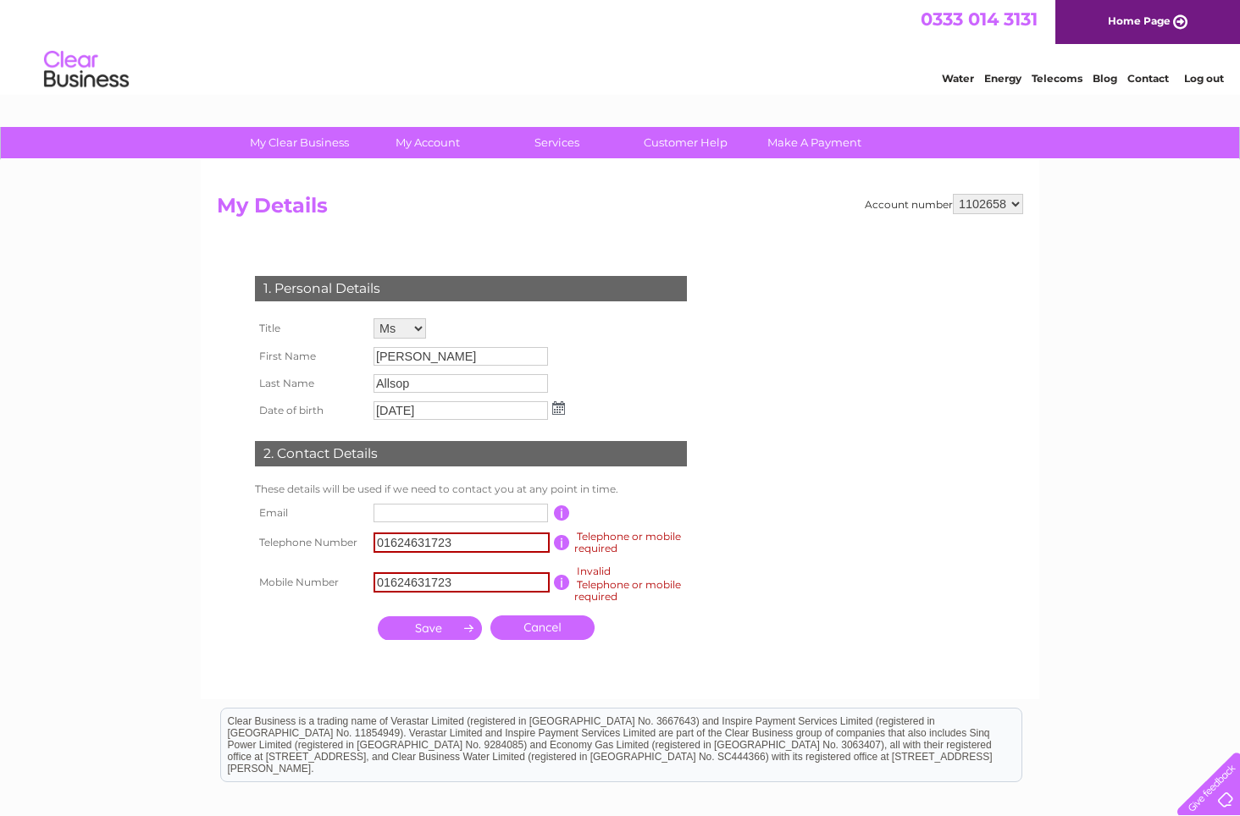
click at [452, 630] on input "submit" at bounding box center [430, 628] width 104 height 24
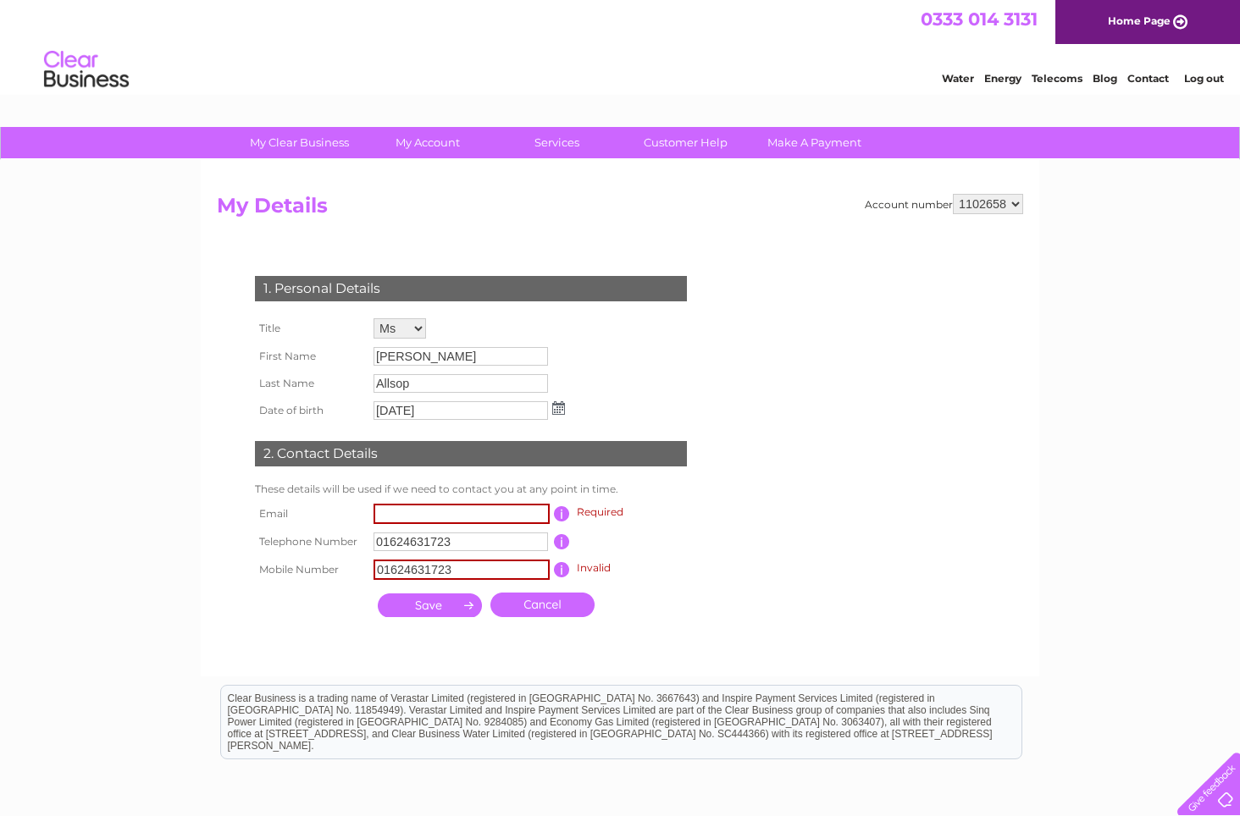
click at [461, 601] on input "submit" at bounding box center [430, 606] width 104 height 24
type input "finance@knoxprivateoffice.com"
click at [436, 604] on input "submit" at bounding box center [430, 604] width 104 height 24
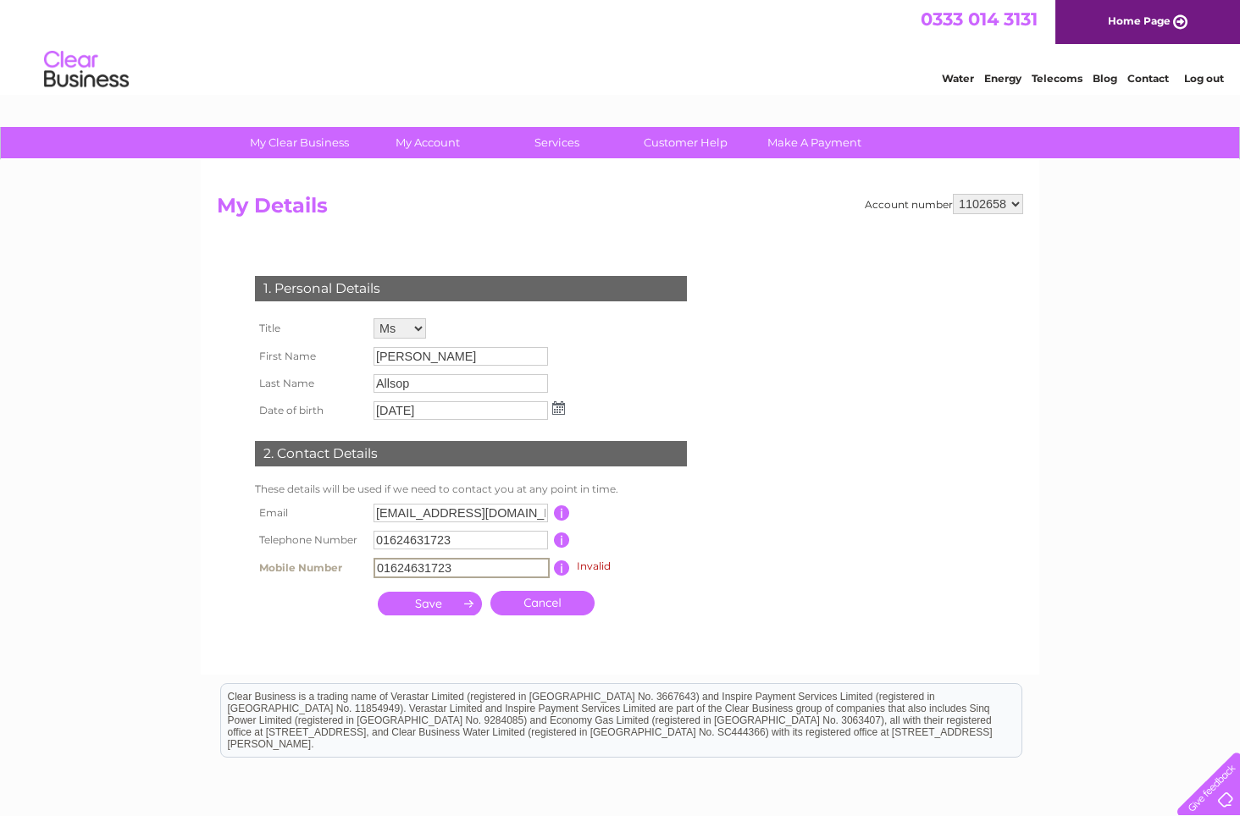
drag, startPoint x: 465, startPoint y: 574, endPoint x: 280, endPoint y: 541, distance: 187.5
click at [285, 548] on tbody "Email finance@knoxprivateoffice.com This should be a valid email address Teleph…" at bounding box center [478, 541] width 455 height 83
click at [434, 608] on input "submit" at bounding box center [430, 604] width 104 height 24
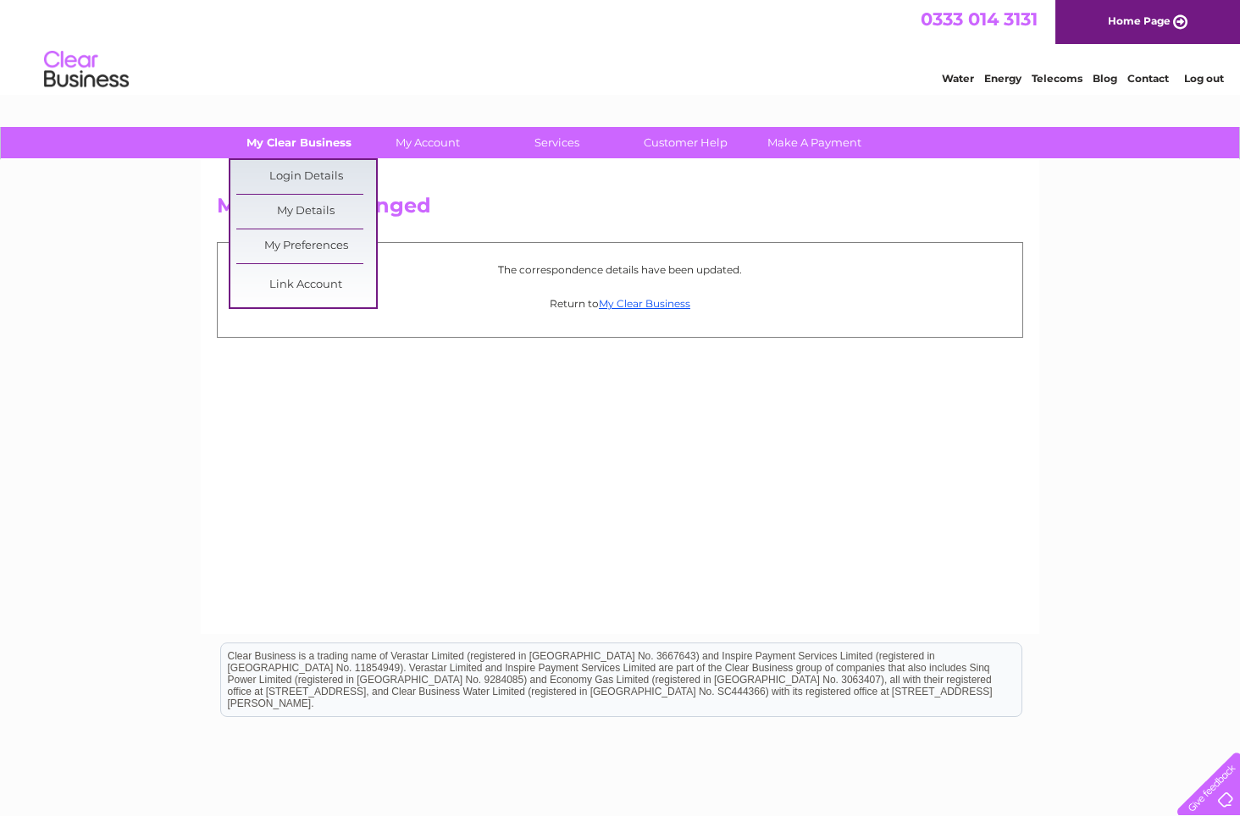
click at [316, 130] on link "My Clear Business" at bounding box center [299, 142] width 140 height 31
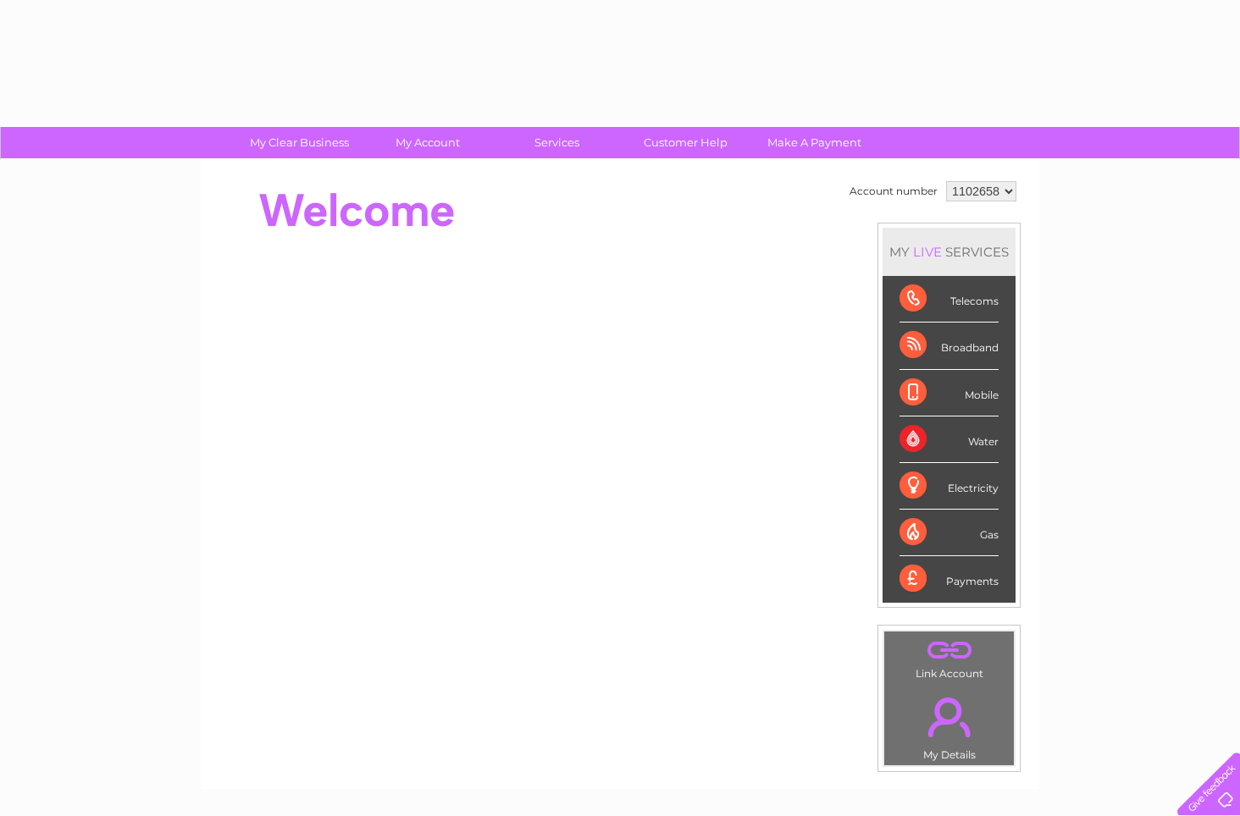
click at [307, 138] on link "My Clear Business" at bounding box center [299, 142] width 140 height 31
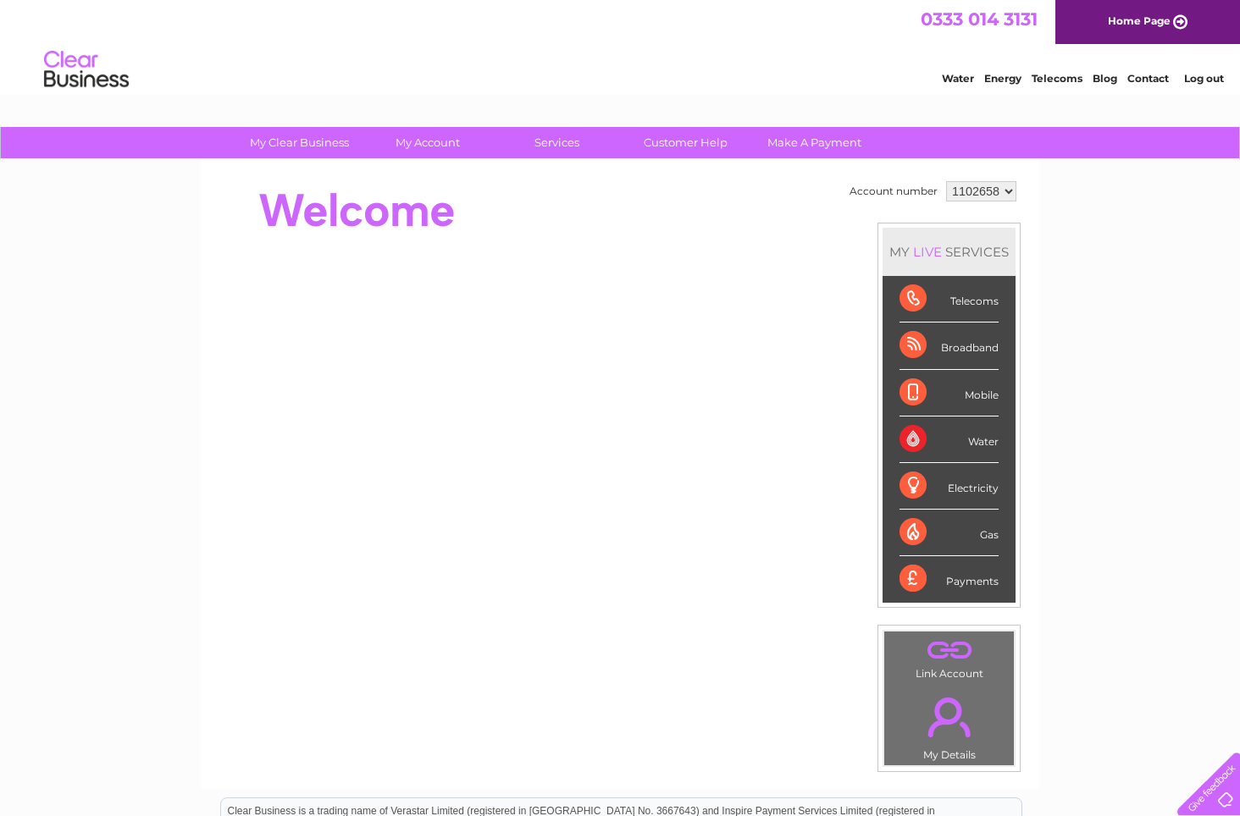
select select "1114494"
click at [946, 181] on select "1102658 1114494" at bounding box center [981, 191] width 70 height 20
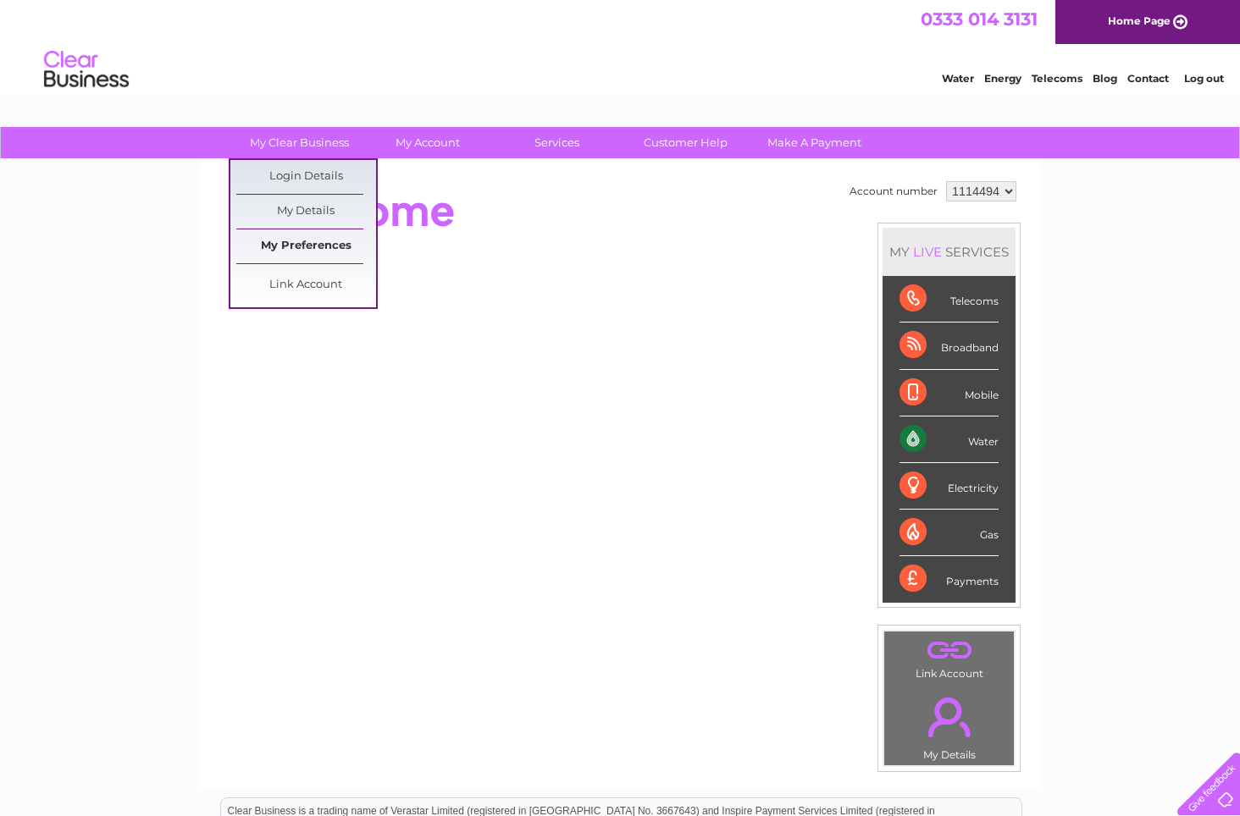
click at [286, 246] on link "My Preferences" at bounding box center [306, 246] width 140 height 34
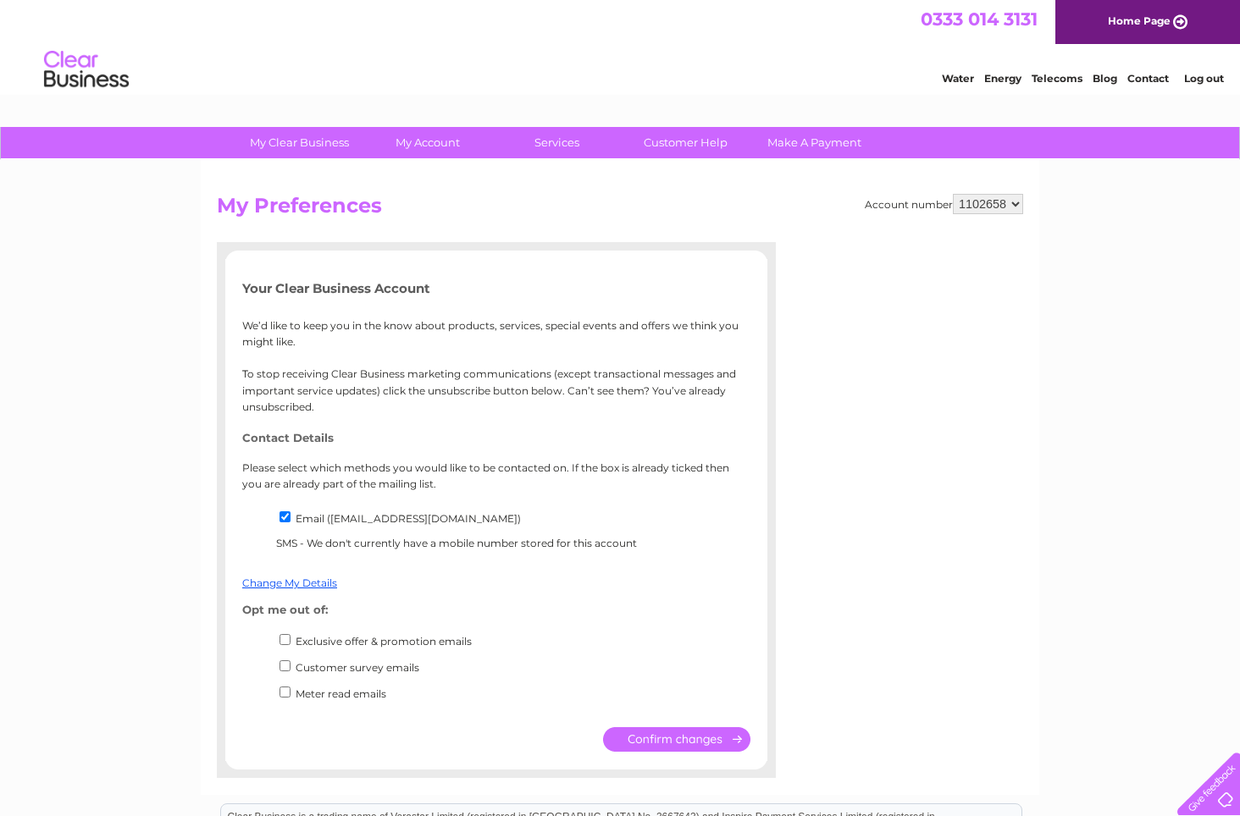
click at [1018, 200] on select "1102658 1114494" at bounding box center [988, 204] width 70 height 20
select select "1114494"
click at [954, 194] on select "1102658 1114494" at bounding box center [988, 204] width 70 height 20
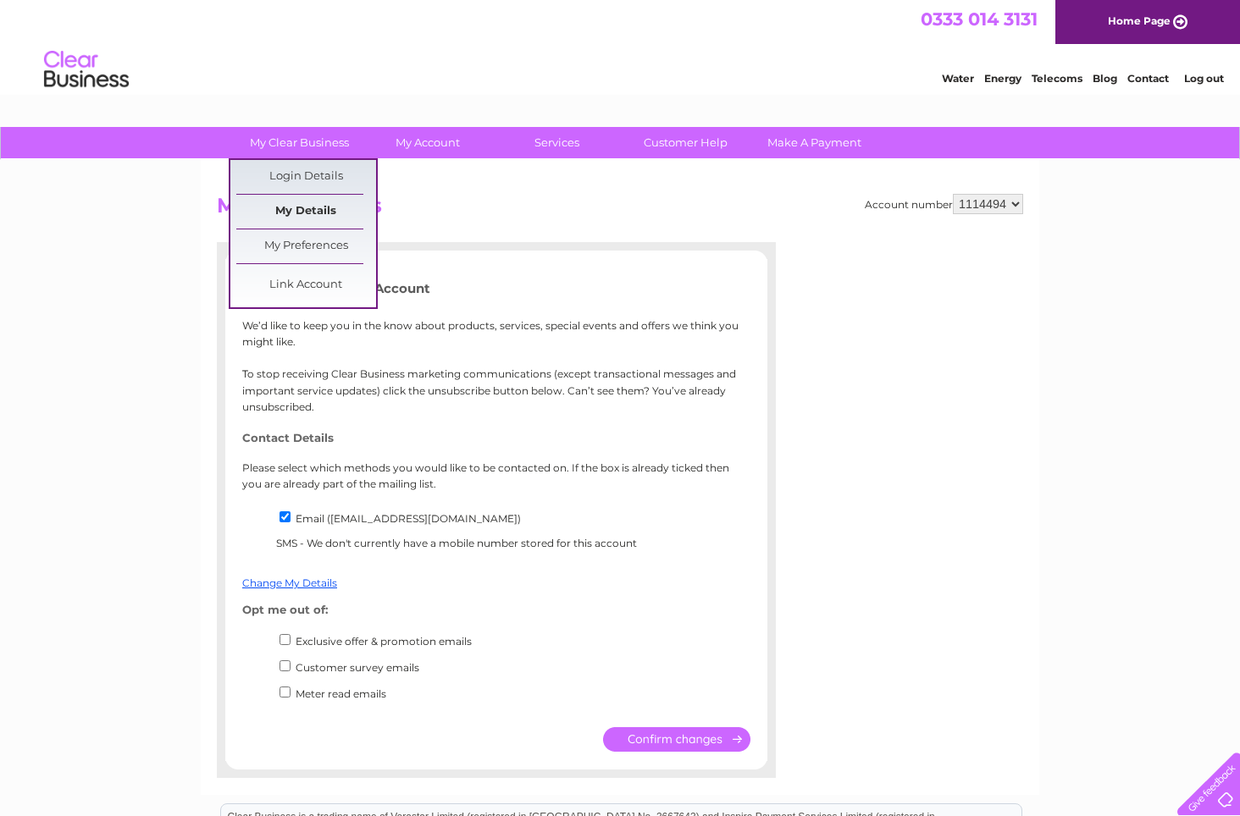
click at [301, 219] on link "My Details" at bounding box center [306, 212] width 140 height 34
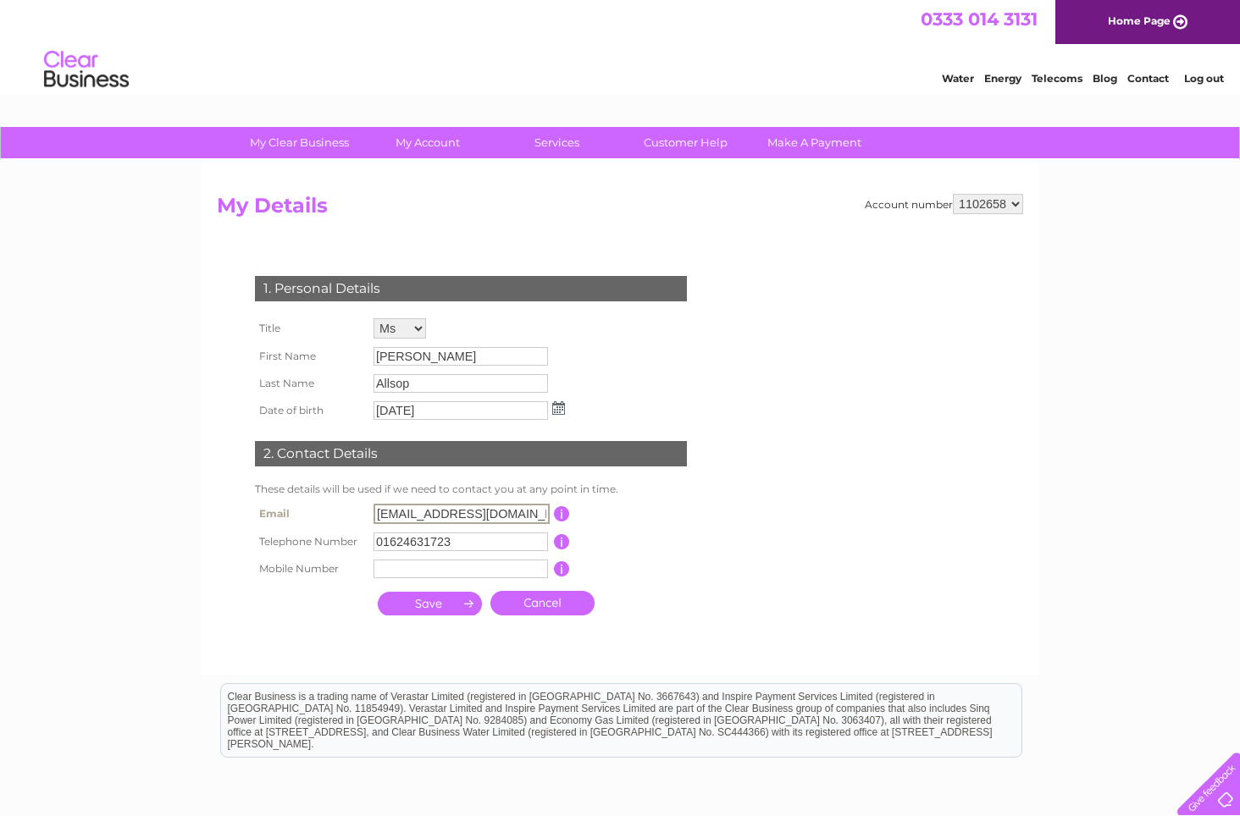
drag, startPoint x: 545, startPoint y: 514, endPoint x: 169, endPoint y: 446, distance: 382.0
click at [166, 448] on div "My Clear Business Login Details My Details My Preferences Link Account My Accou…" at bounding box center [620, 546] width 1240 height 838
type input "[EMAIL_ADDRESS][DOMAIN_NAME]"
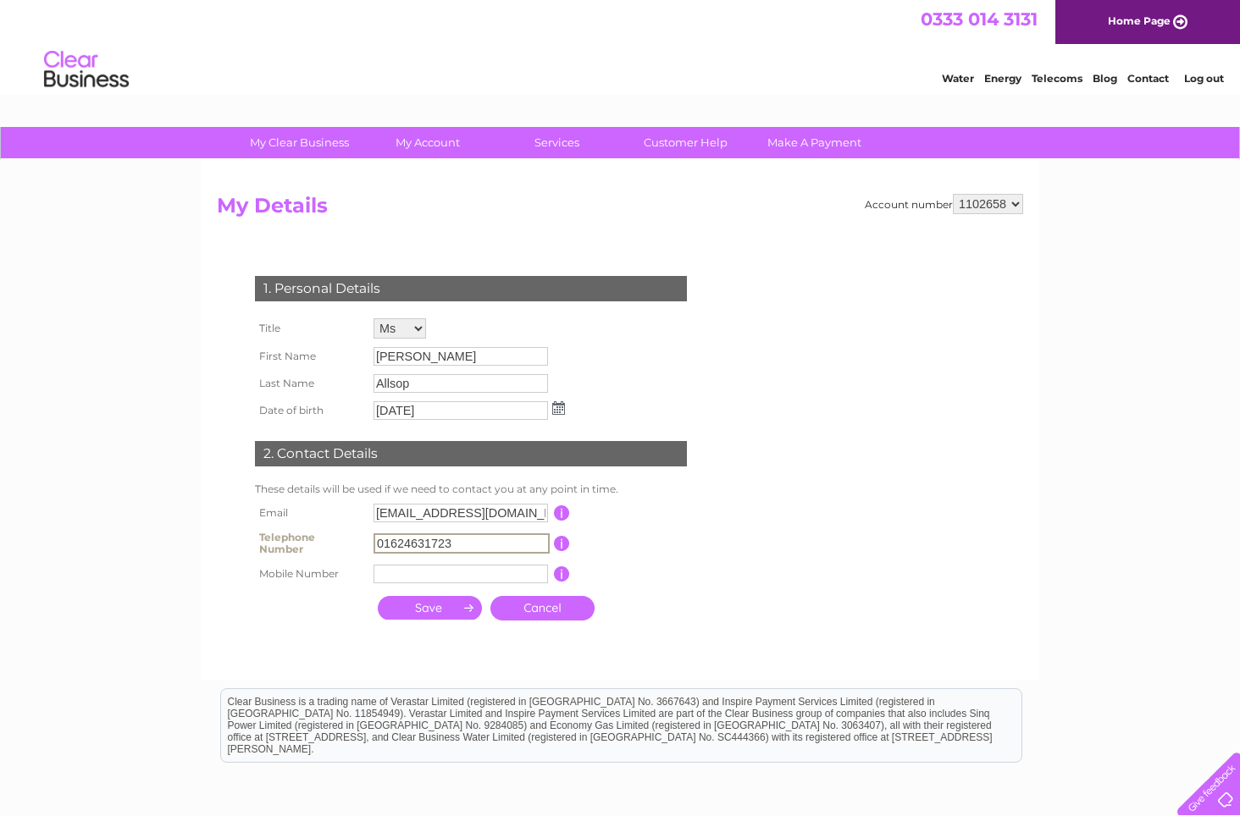
drag, startPoint x: 484, startPoint y: 541, endPoint x: 229, endPoint y: 511, distance: 257.5
click at [229, 511] on div "1. Personal Details Title Mr Mrs Ms Miss Dr Rev Prof Other First Name [PERSON_N…" at bounding box center [474, 443] width 515 height 369
type input "01624641596"
click at [411, 569] on input "text" at bounding box center [460, 574] width 174 height 19
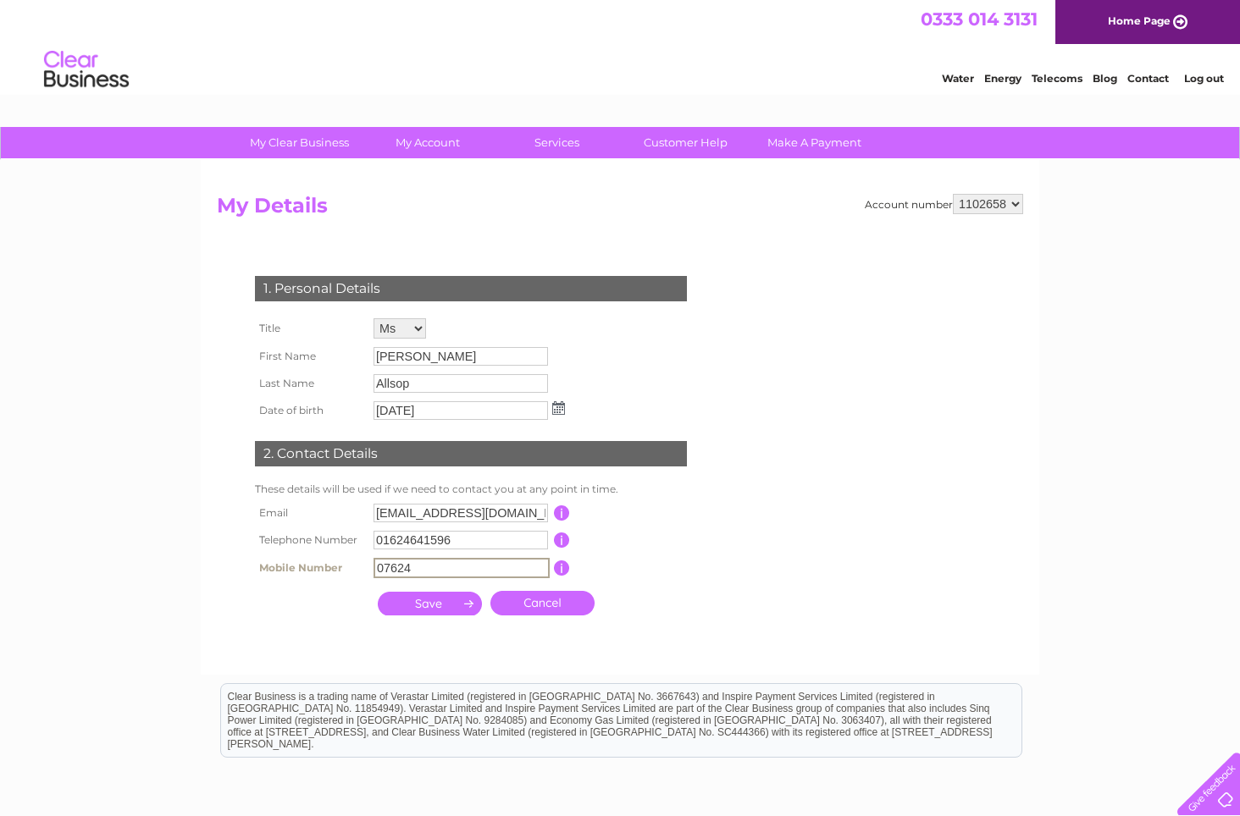
type input "07624365276"
click at [439, 598] on input "submit" at bounding box center [430, 604] width 104 height 24
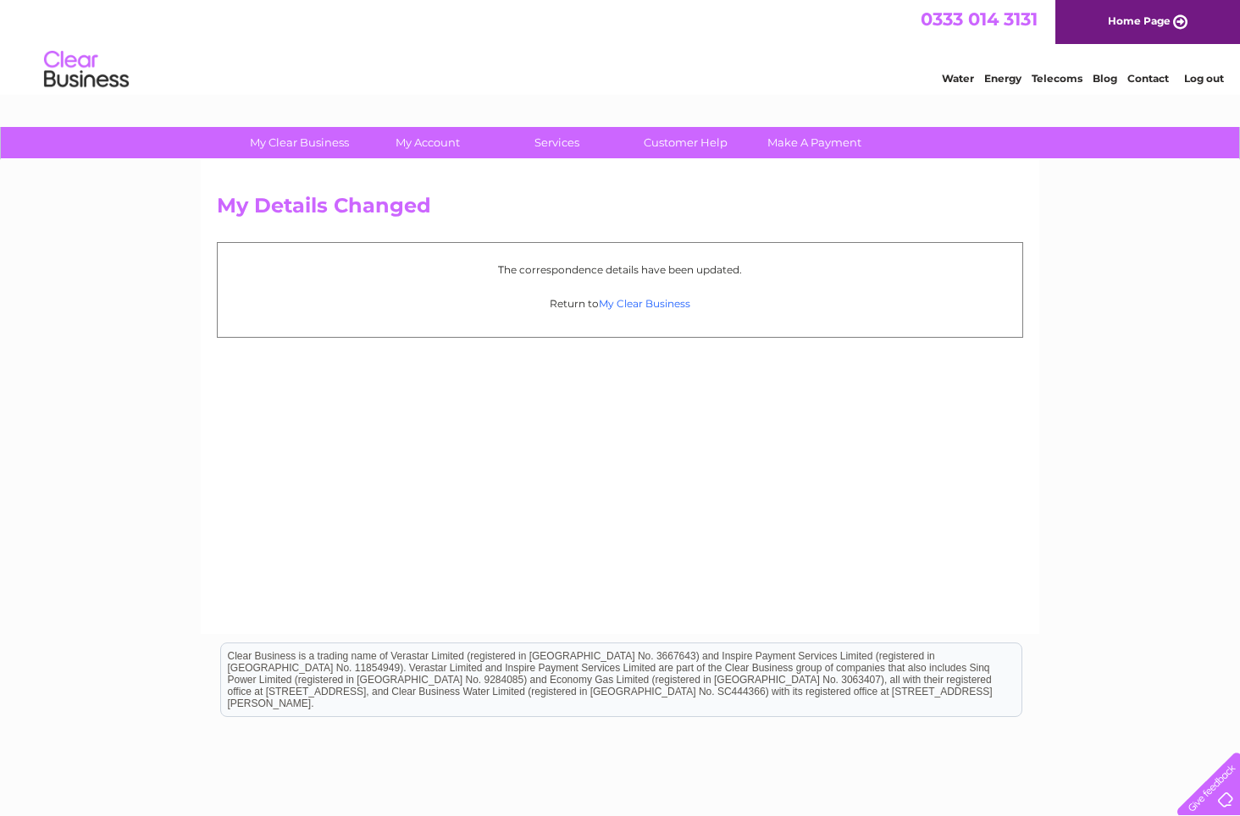
click at [655, 305] on link "My Clear Business" at bounding box center [644, 303] width 91 height 13
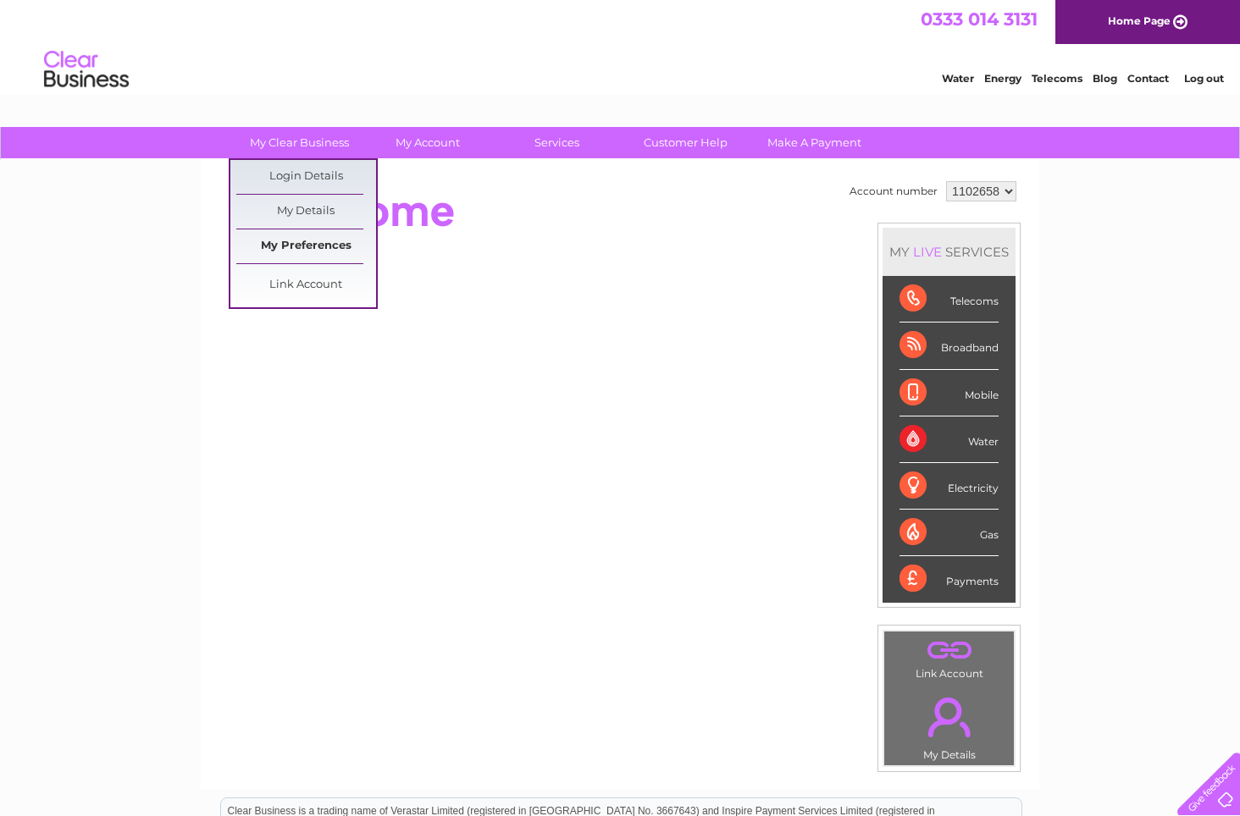
click at [299, 252] on link "My Preferences" at bounding box center [306, 246] width 140 height 34
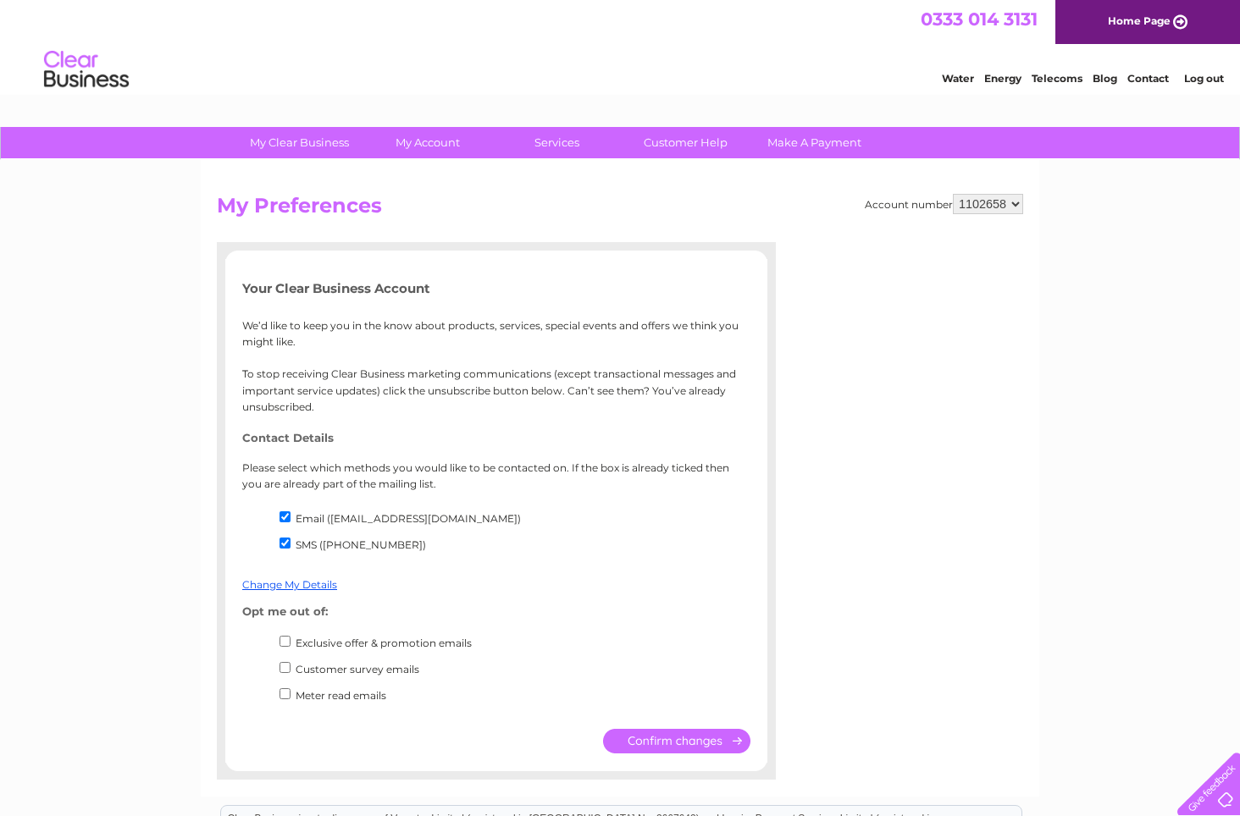
click at [283, 543] on input "SMS ([PHONE_NUMBER])" at bounding box center [284, 543] width 11 height 11
checkbox input "false"
click at [683, 749] on input "submit" at bounding box center [676, 741] width 147 height 25
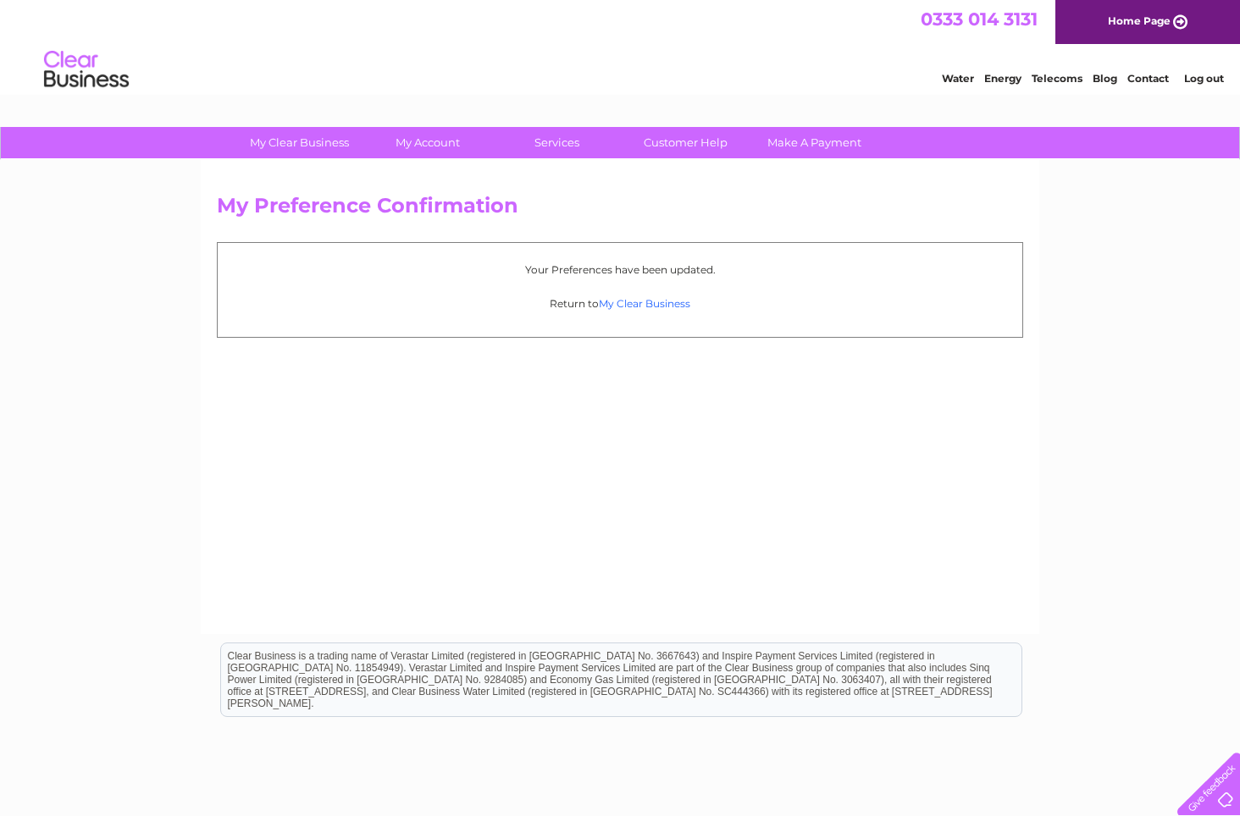
click at [639, 303] on link "My Clear Business" at bounding box center [644, 303] width 91 height 13
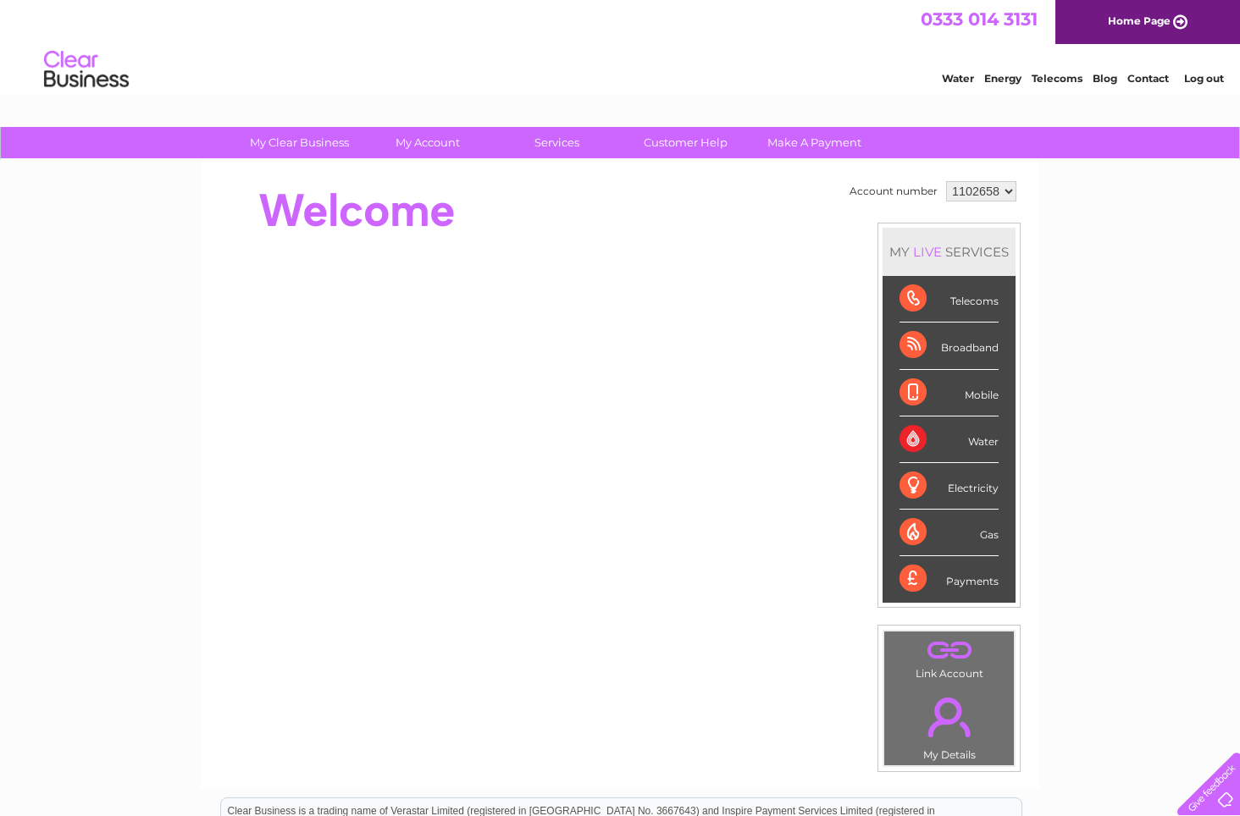
click at [1012, 192] on select "1102658 1114494" at bounding box center [981, 191] width 70 height 20
select select "1114494"
click at [946, 181] on select "1102658 1114494" at bounding box center [981, 191] width 70 height 20
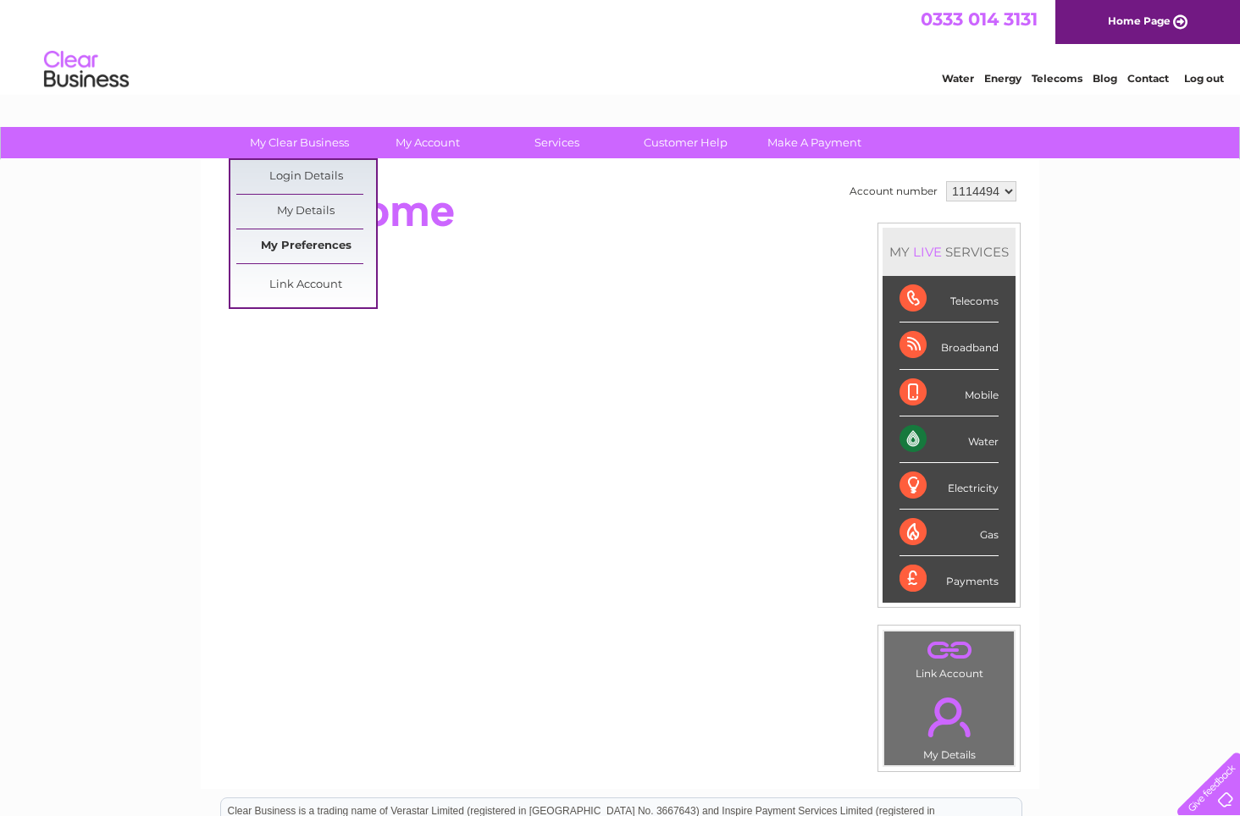
click at [294, 242] on link "My Preferences" at bounding box center [306, 246] width 140 height 34
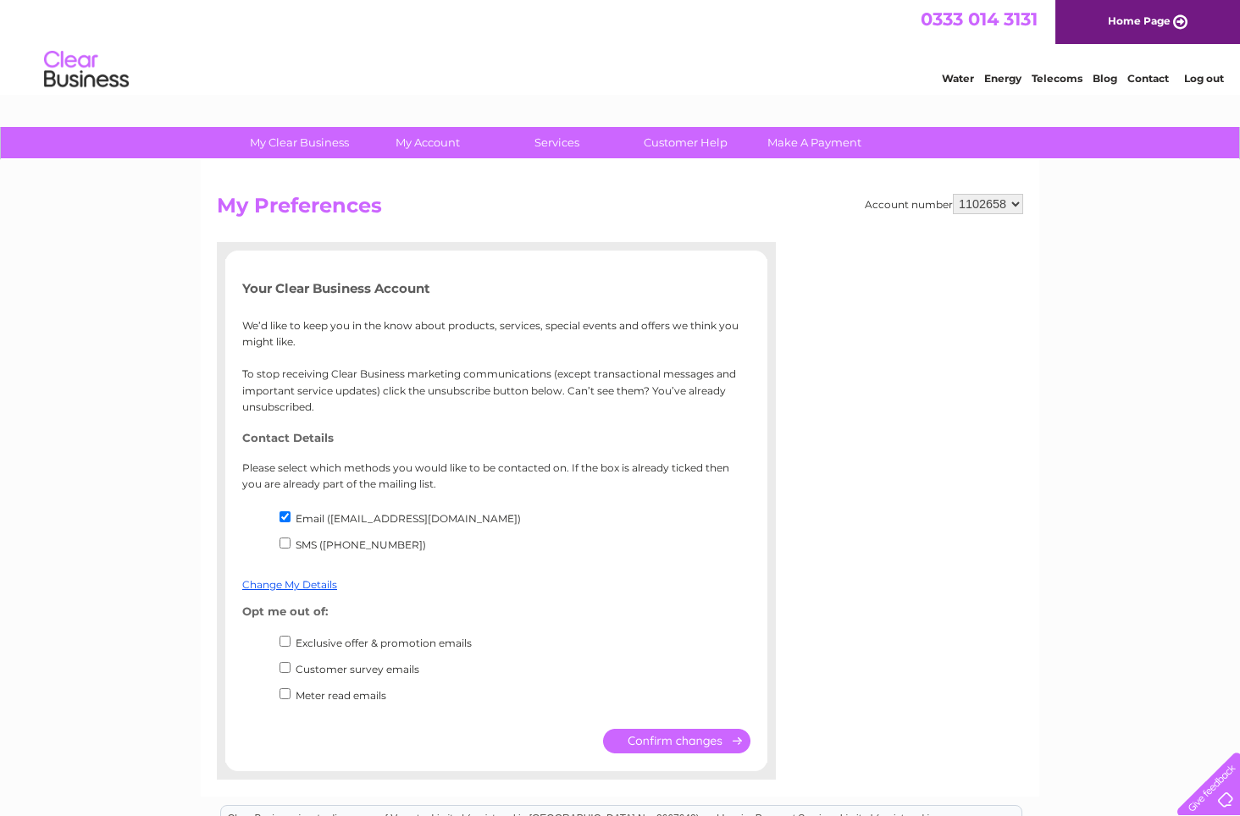
click at [1019, 203] on select "1102658 1114494" at bounding box center [988, 204] width 70 height 20
select select "1114494"
click at [954, 194] on select "1102658 1114494" at bounding box center [988, 204] width 70 height 20
click at [284, 515] on input "Email ([EMAIL_ADDRESS][DOMAIN_NAME])" at bounding box center [284, 516] width 11 height 11
checkbox input "false"
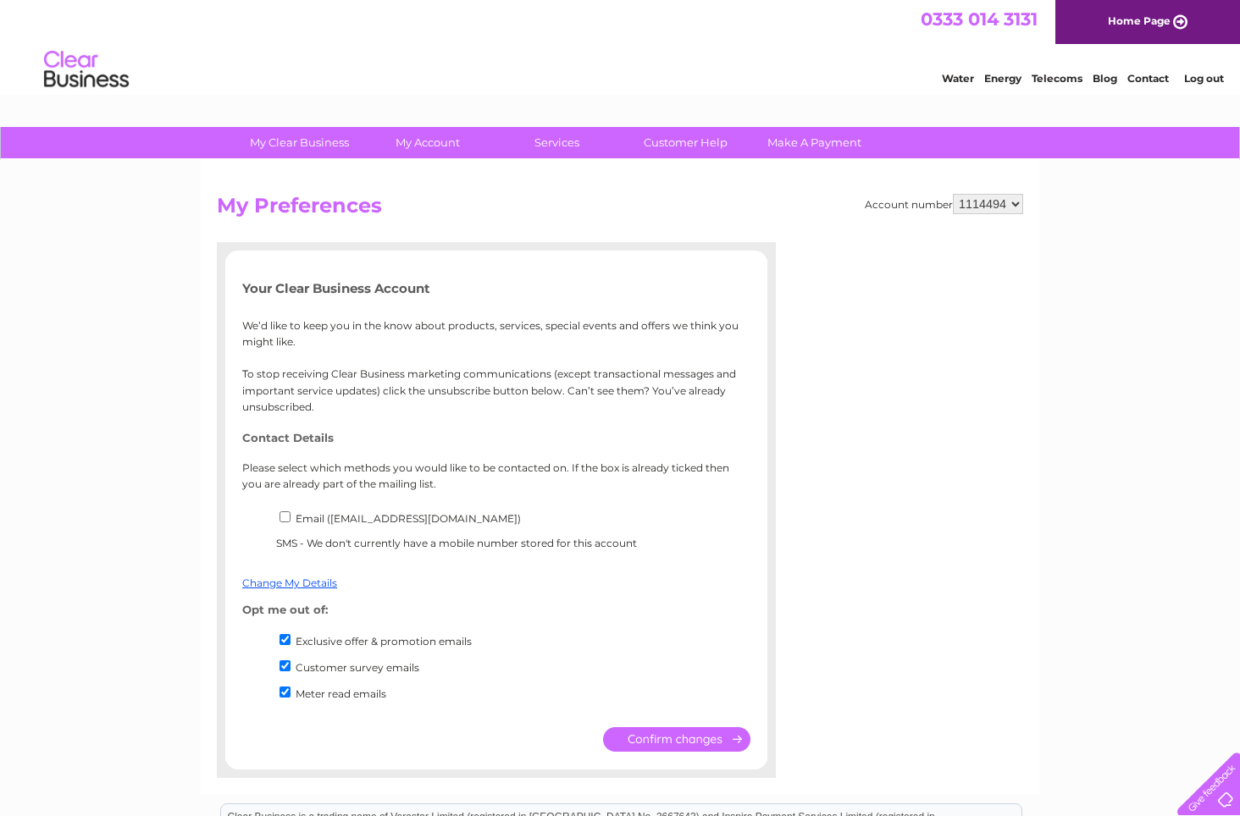
click at [677, 736] on input "submit" at bounding box center [676, 739] width 147 height 25
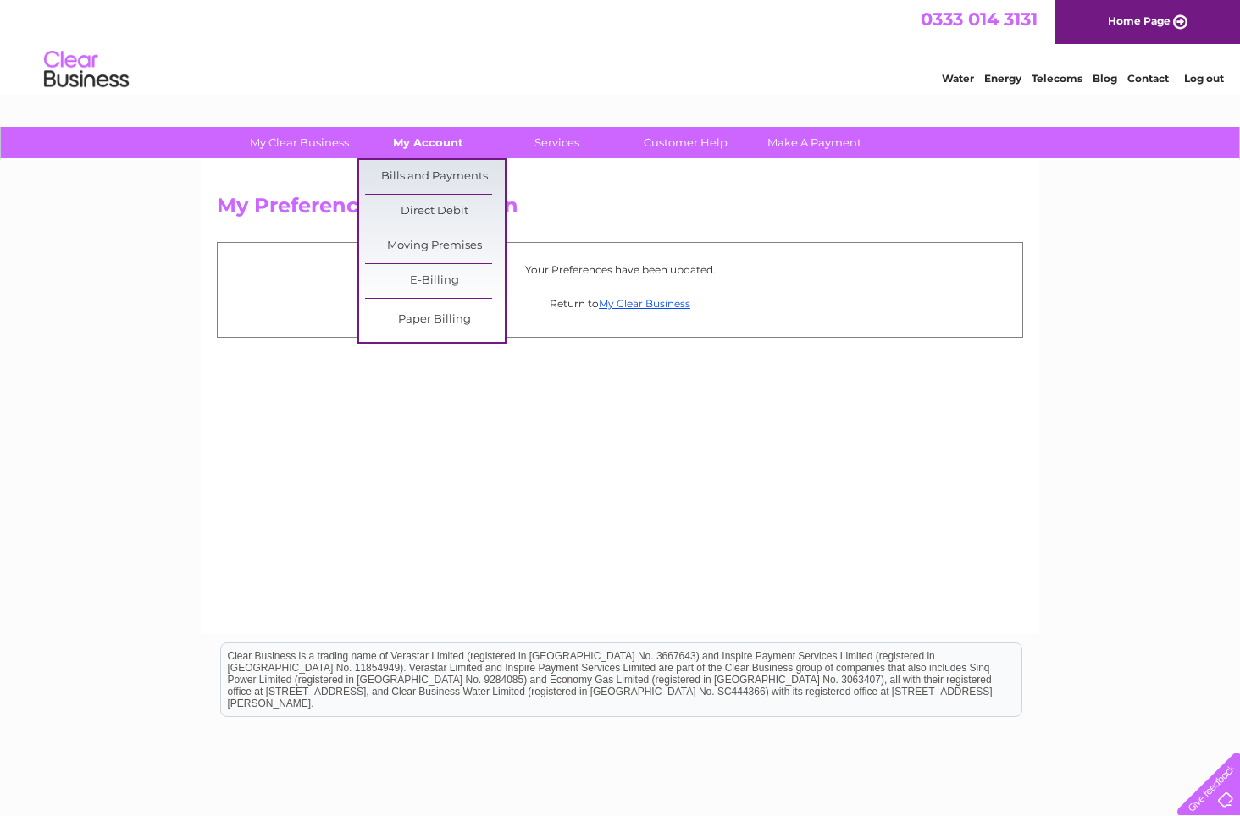
click at [428, 145] on link "My Account" at bounding box center [428, 142] width 140 height 31
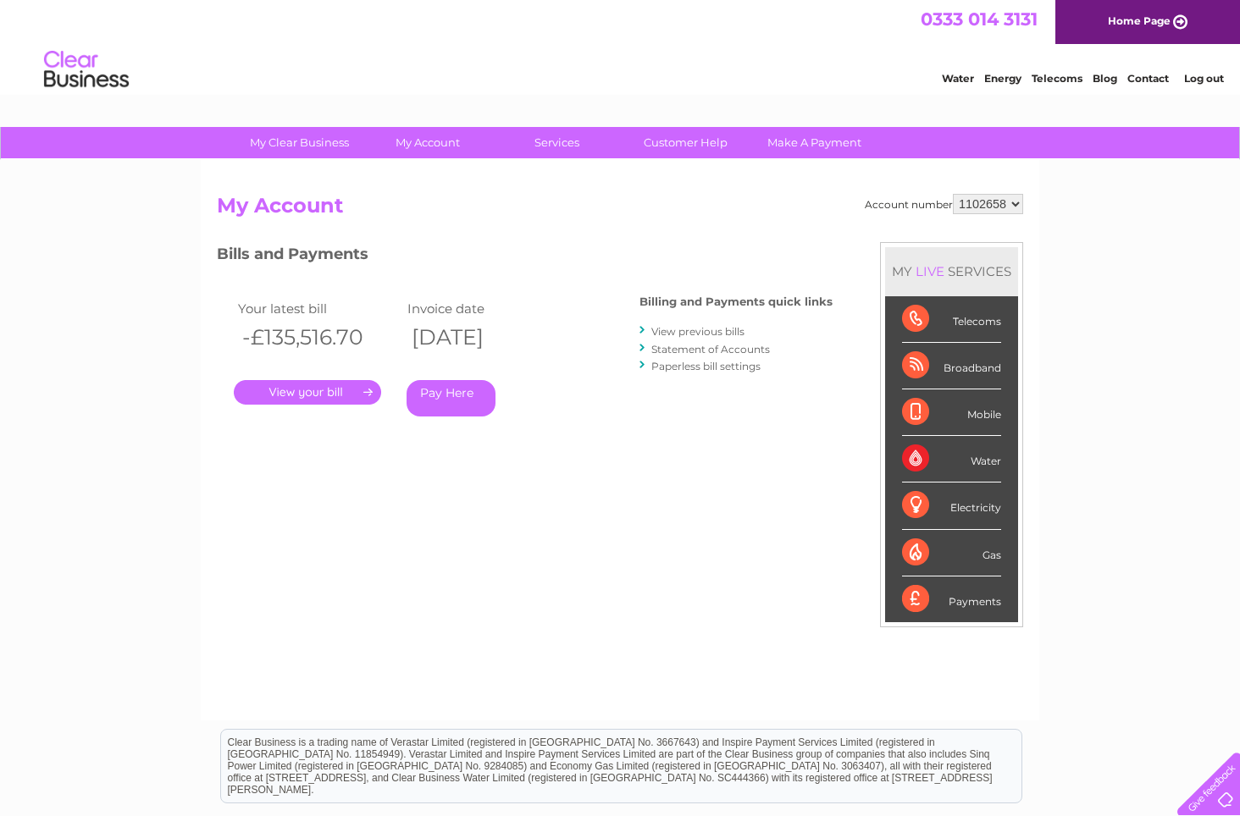
click at [1014, 207] on select "1102658 1114494" at bounding box center [988, 204] width 70 height 20
select select "1114494"
click at [954, 194] on select "1102658 1114494" at bounding box center [988, 204] width 70 height 20
click at [1157, 76] on link "Contact" at bounding box center [1147, 78] width 41 height 13
click at [676, 352] on link "Statement of Accounts" at bounding box center [710, 349] width 119 height 13
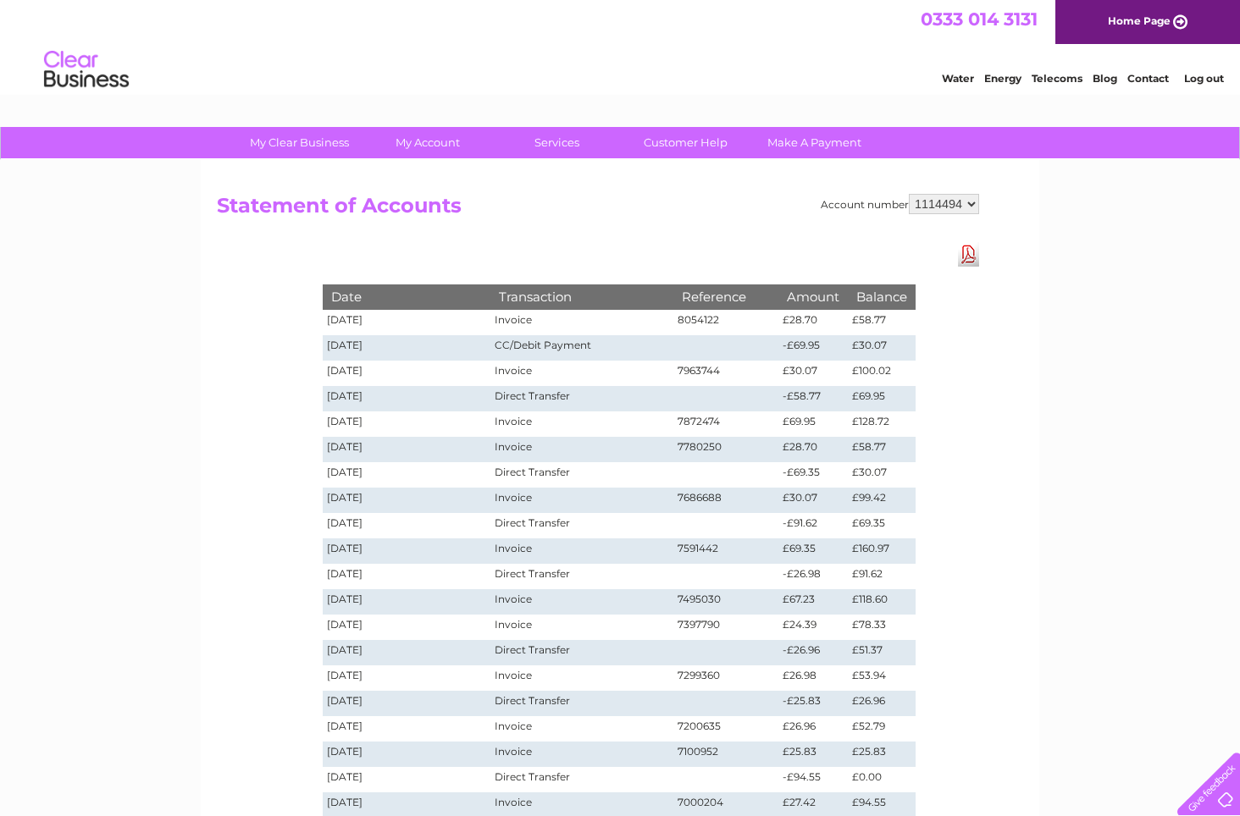
scroll to position [85, 0]
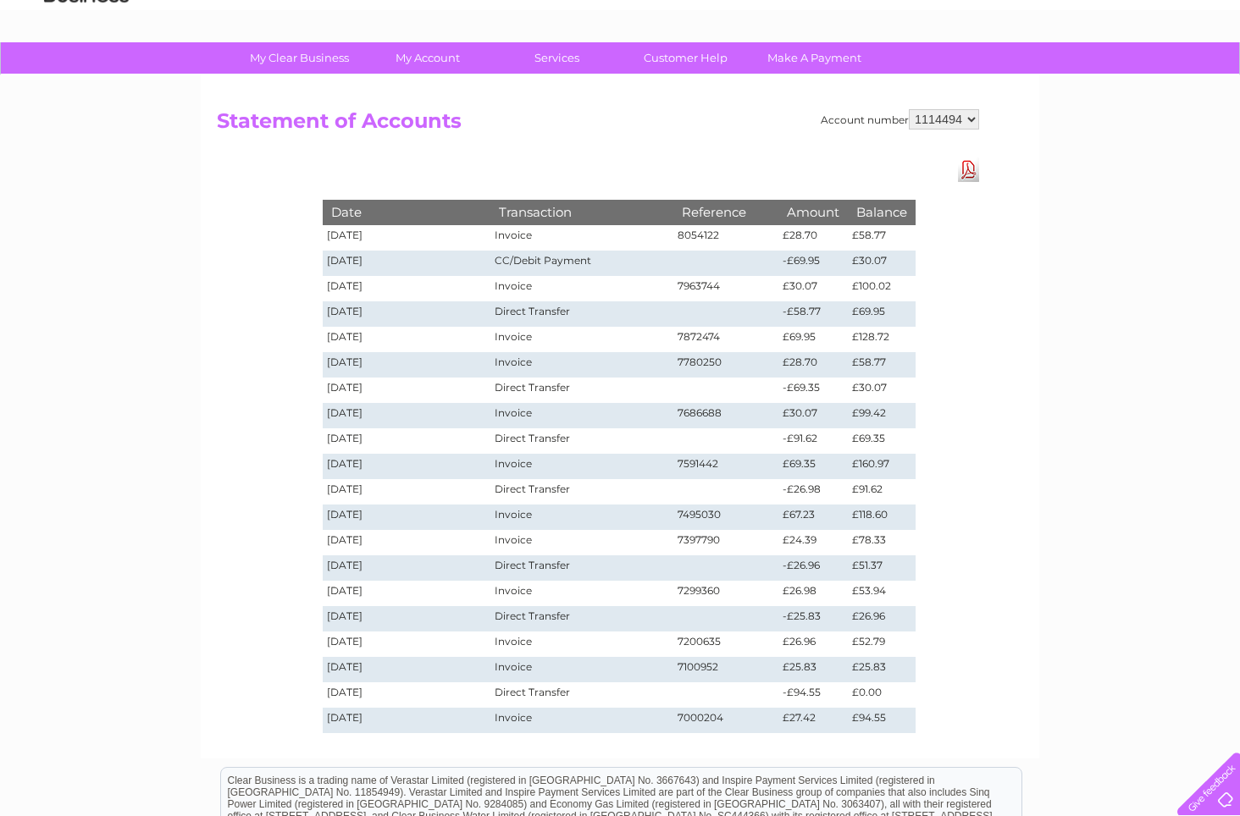
click at [968, 169] on link "Download Pdf" at bounding box center [968, 170] width 21 height 25
